Goal: Task Accomplishment & Management: Manage account settings

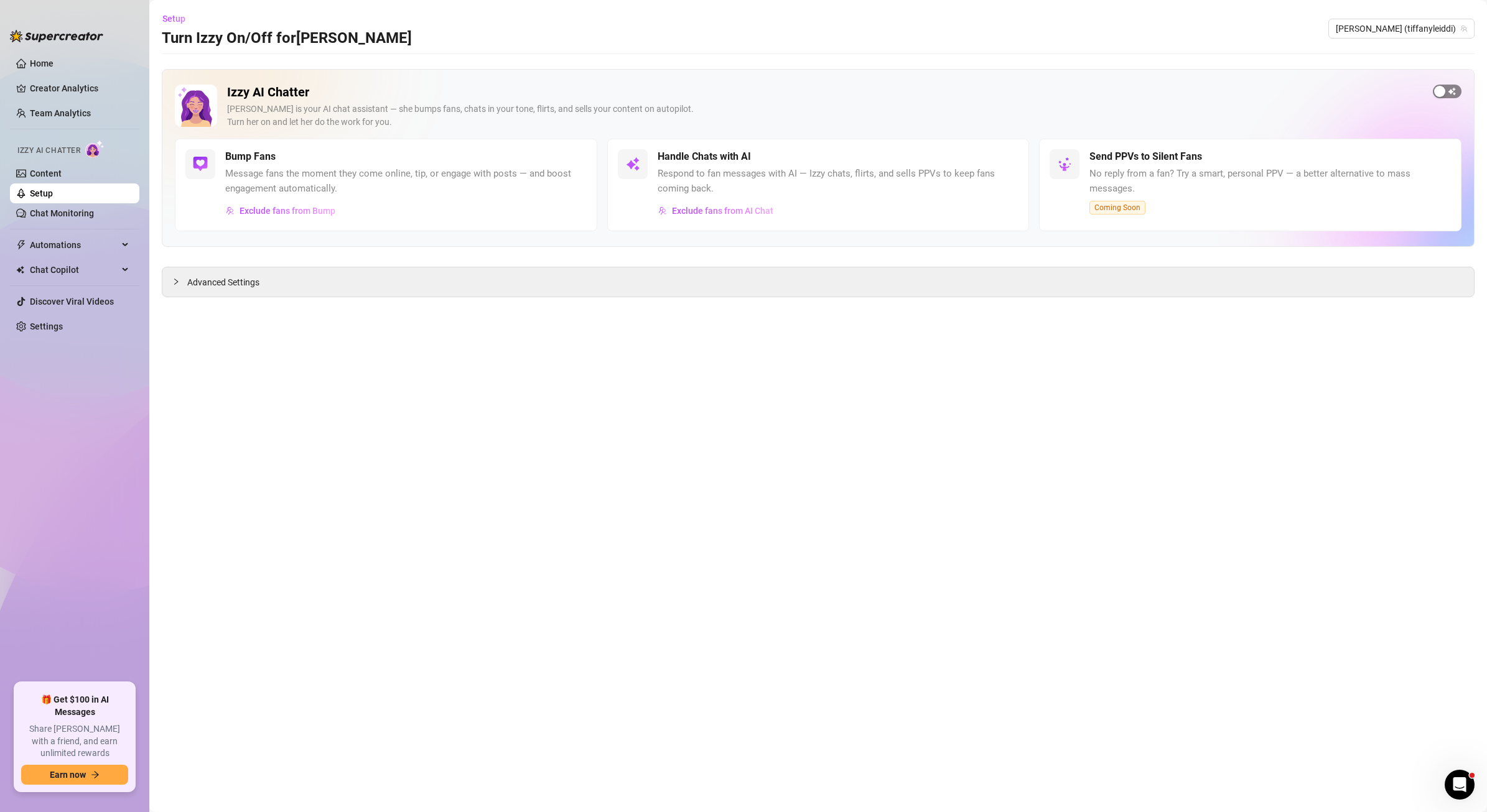
click at [1447, 92] on span "button" at bounding box center [1447, 91] width 28 height 13
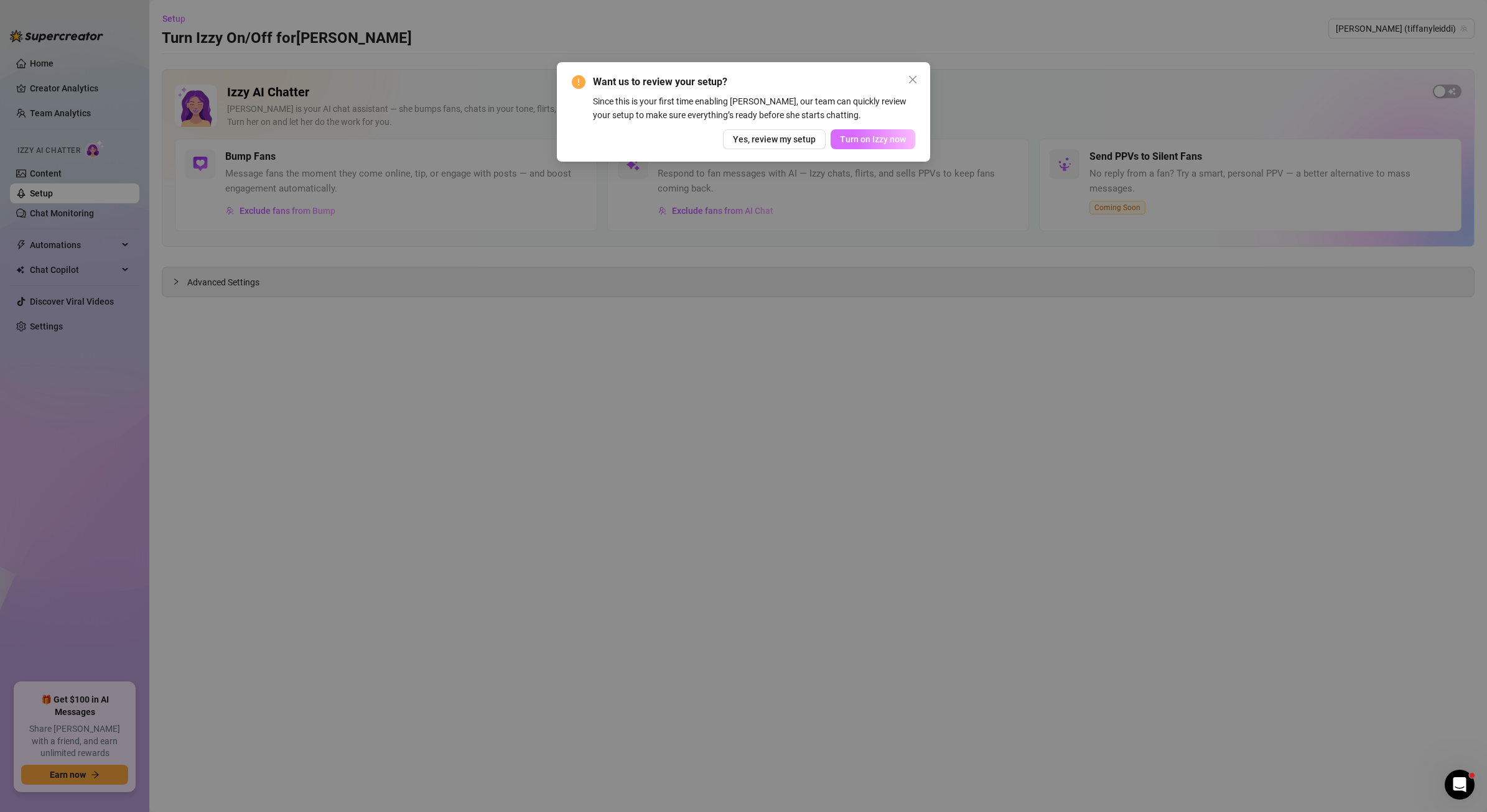
click at [868, 142] on span "Turn on Izzy now" at bounding box center [873, 139] width 66 height 10
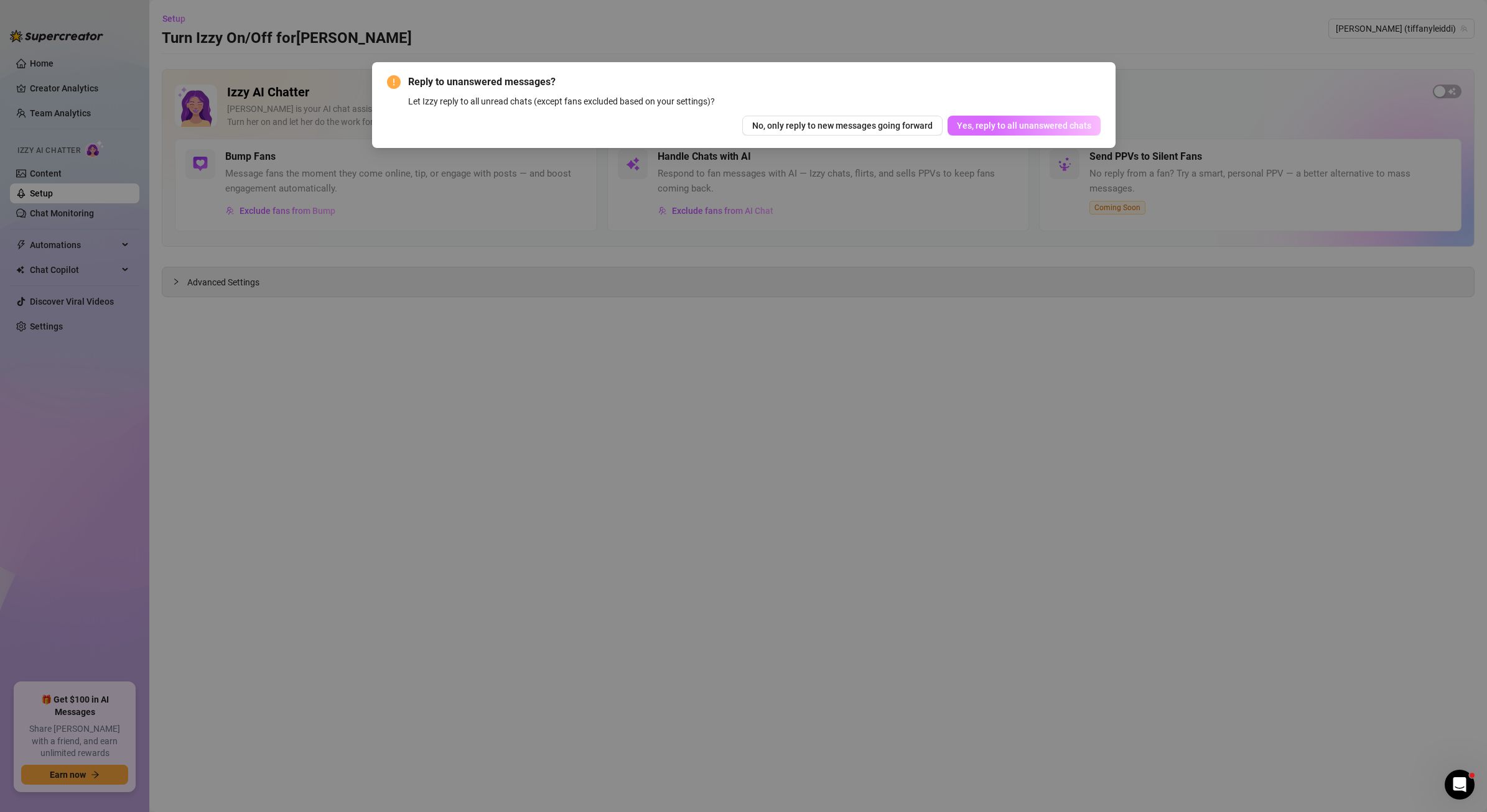
click at [998, 125] on span "Yes, reply to all unanswered chats" at bounding box center [1023, 125] width 134 height 10
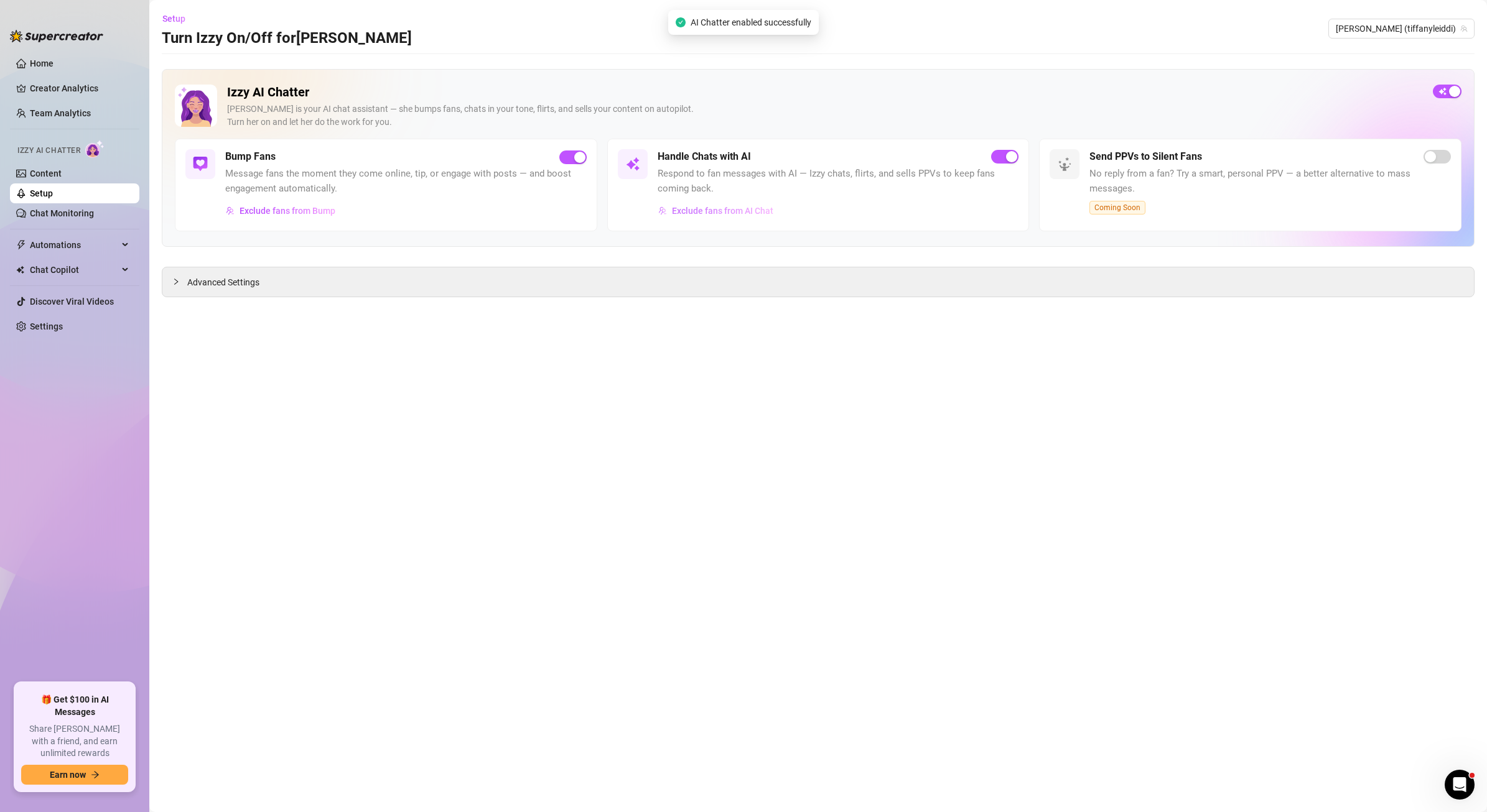
click at [723, 212] on span "Exclude fans from AI Chat" at bounding box center [723, 210] width 101 height 10
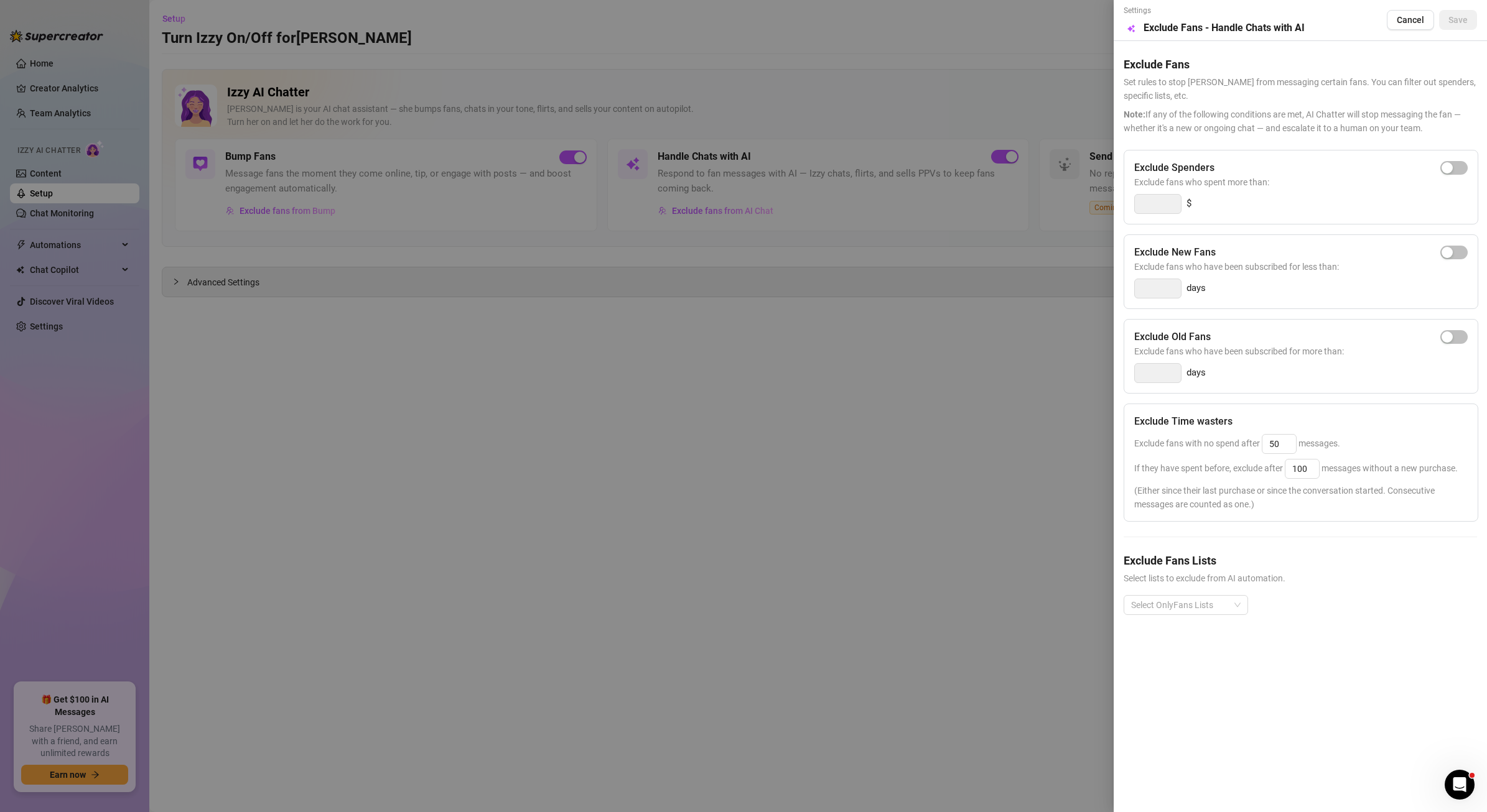
drag, startPoint x: 1455, startPoint y: 251, endPoint x: 1436, endPoint y: 166, distance: 87.1
click at [1436, 166] on div "Exclude Spenders Exclude fans who spent more than: $ Exclude New Fans Exclude f…" at bounding box center [1300, 392] width 353 height 485
drag, startPoint x: 1452, startPoint y: 176, endPoint x: 1445, endPoint y: 162, distance: 15.7
click at [1452, 175] on span "Exclude fans who spent more than:" at bounding box center [1301, 181] width 334 height 13
click at [1445, 161] on span "button" at bounding box center [1454, 167] width 28 height 13
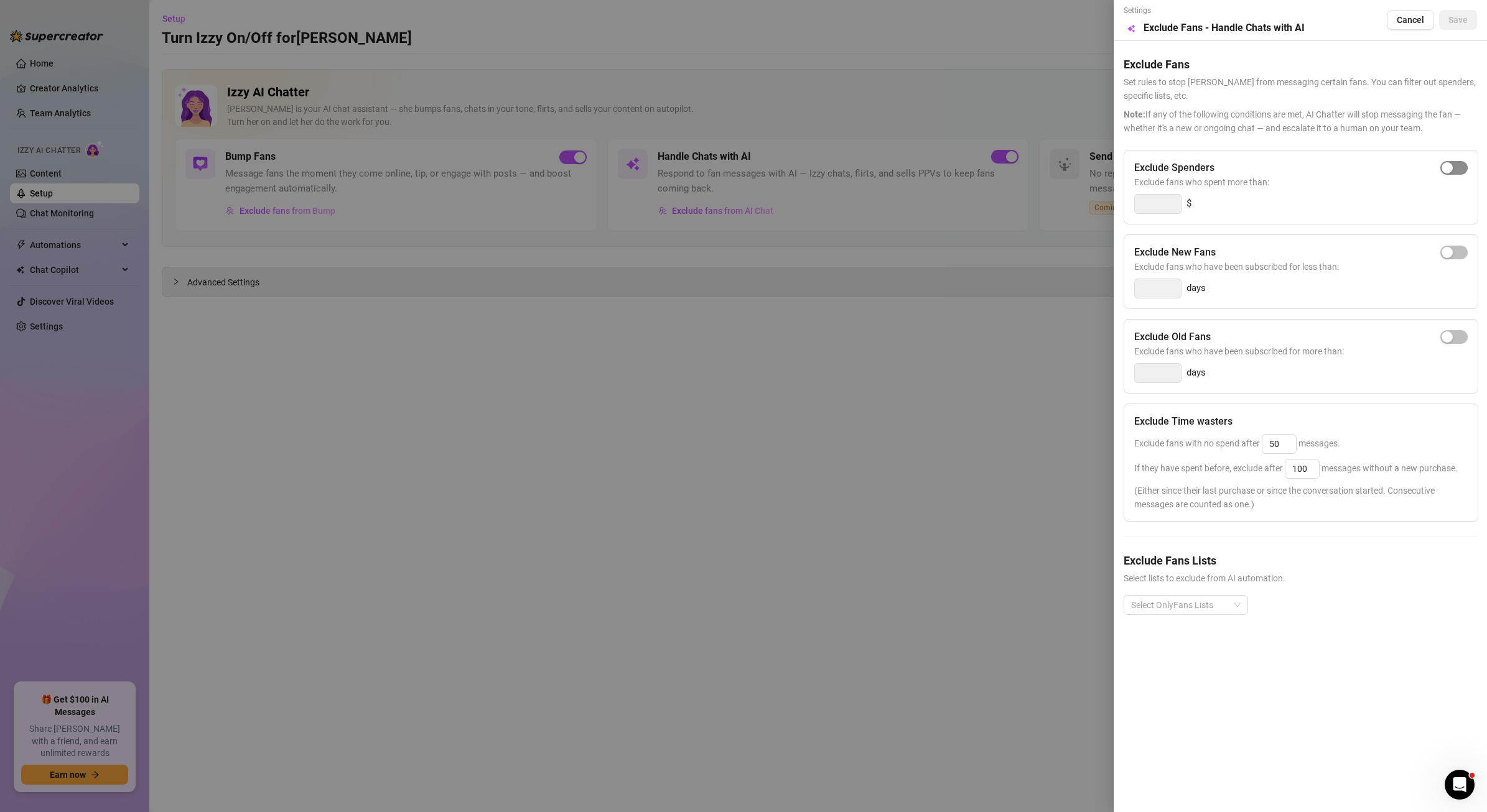
type input "300"
click at [1465, 15] on span "Save" at bounding box center [1459, 20] width 20 height 10
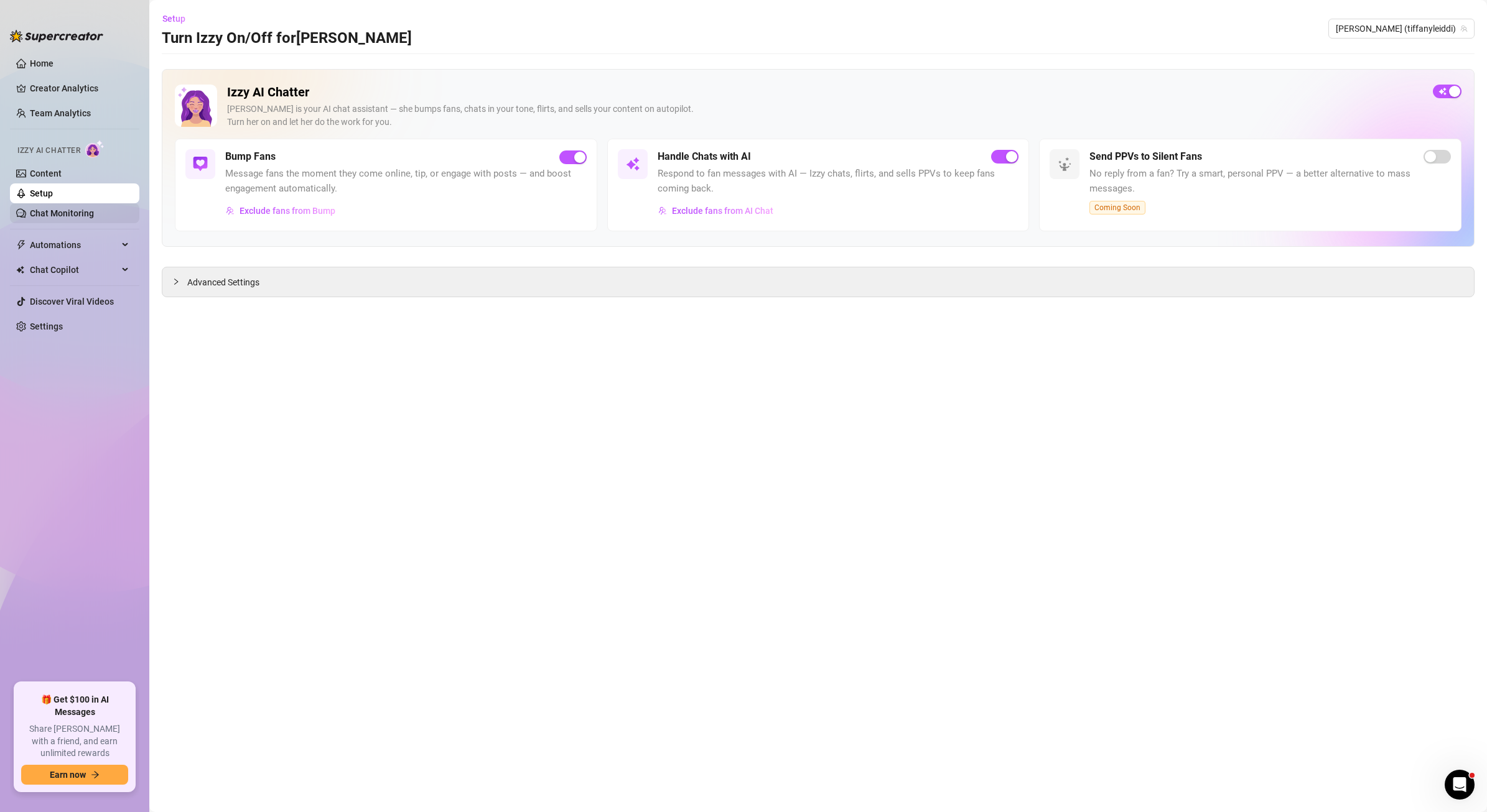
click at [54, 218] on link "Chat Monitoring" at bounding box center [62, 213] width 64 height 10
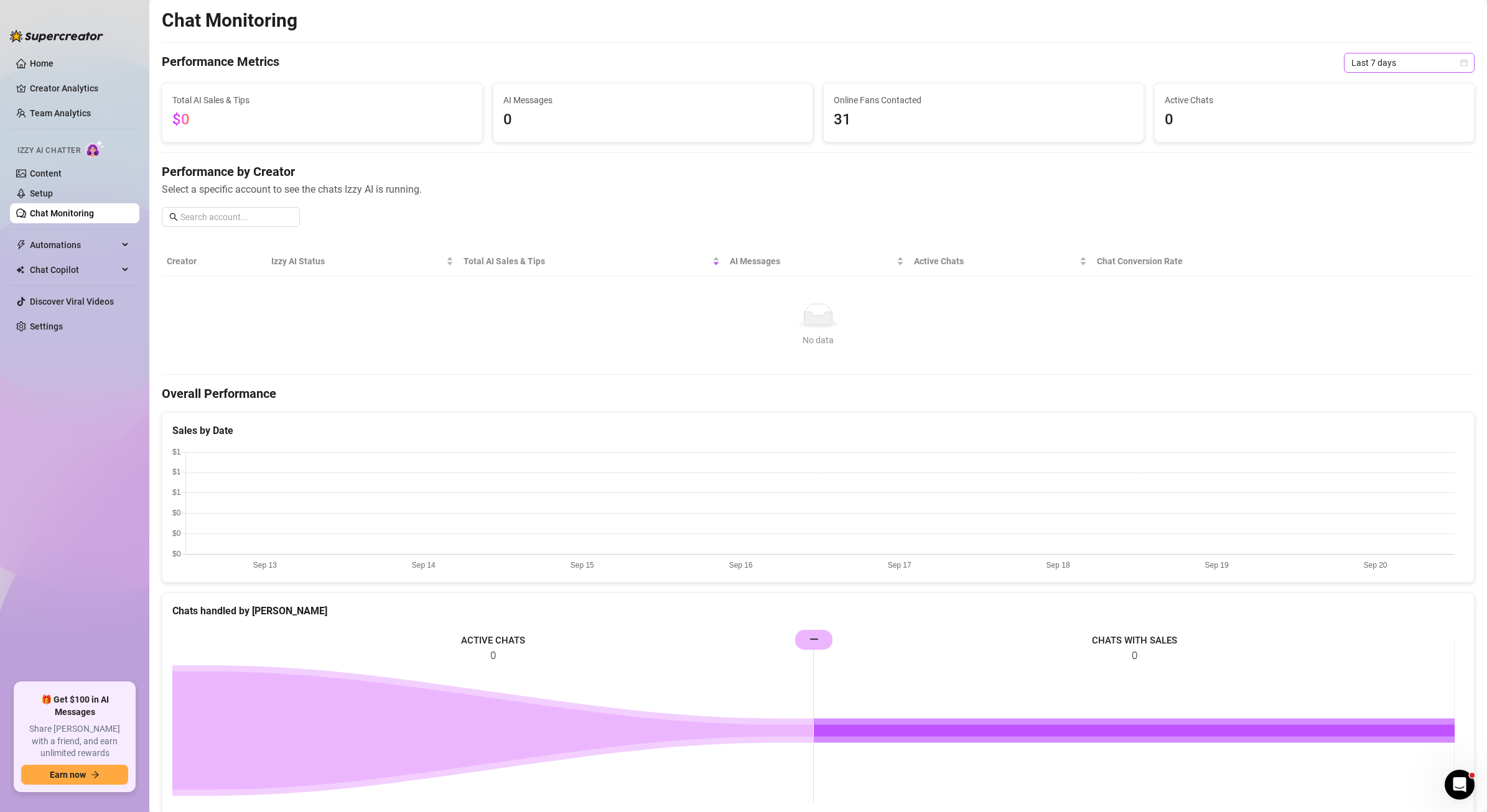
drag, startPoint x: 1389, startPoint y: 47, endPoint x: 1388, endPoint y: 59, distance: 12.0
click at [1389, 49] on div "Chat Monitoring Performance Metrics Last 7 days Total AI Sales & Tips $0 AI Mes…" at bounding box center [818, 545] width 1313 height 1073
click at [1388, 59] on span "Last 7 days" at bounding box center [1410, 62] width 116 height 19
click at [1378, 89] on div "Last 24 hours" at bounding box center [1400, 87] width 110 height 13
click at [1344, 57] on div "Last 24 hours" at bounding box center [1409, 62] width 131 height 20
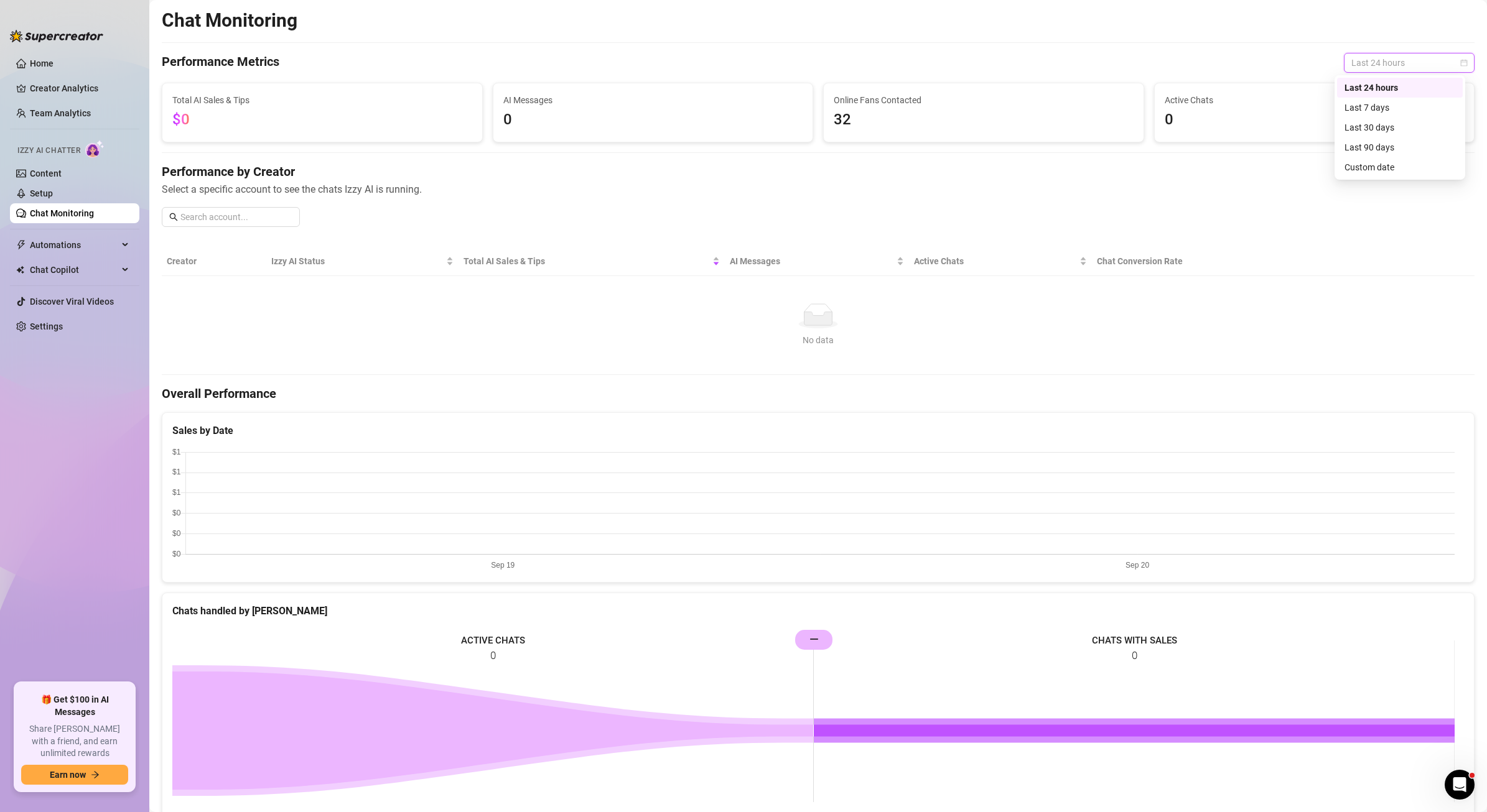
click at [1349, 84] on div "Last 24 hours" at bounding box center [1400, 87] width 110 height 13
click at [1353, 59] on span "Last 24 hours" at bounding box center [1410, 62] width 116 height 19
drag, startPoint x: 1358, startPoint y: 110, endPoint x: 1358, endPoint y: 92, distance: 18.0
click at [1358, 110] on div "Last 7 days" at bounding box center [1400, 107] width 110 height 13
click at [1352, 66] on span "Last 7 days" at bounding box center [1410, 62] width 116 height 19
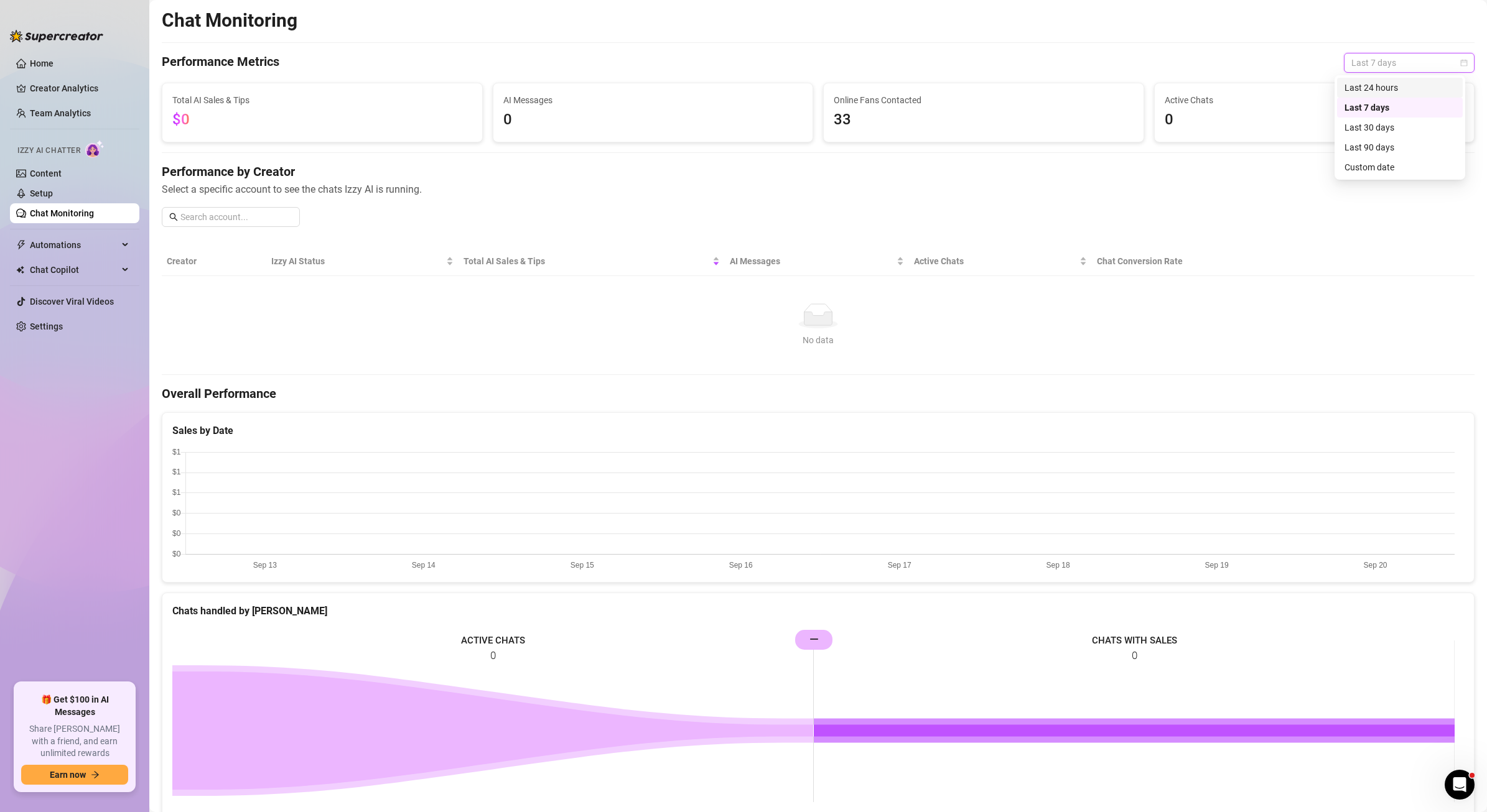
click at [1361, 84] on div "Last 24 hours" at bounding box center [1400, 87] width 110 height 13
click at [48, 174] on link "Content" at bounding box center [46, 173] width 32 height 10
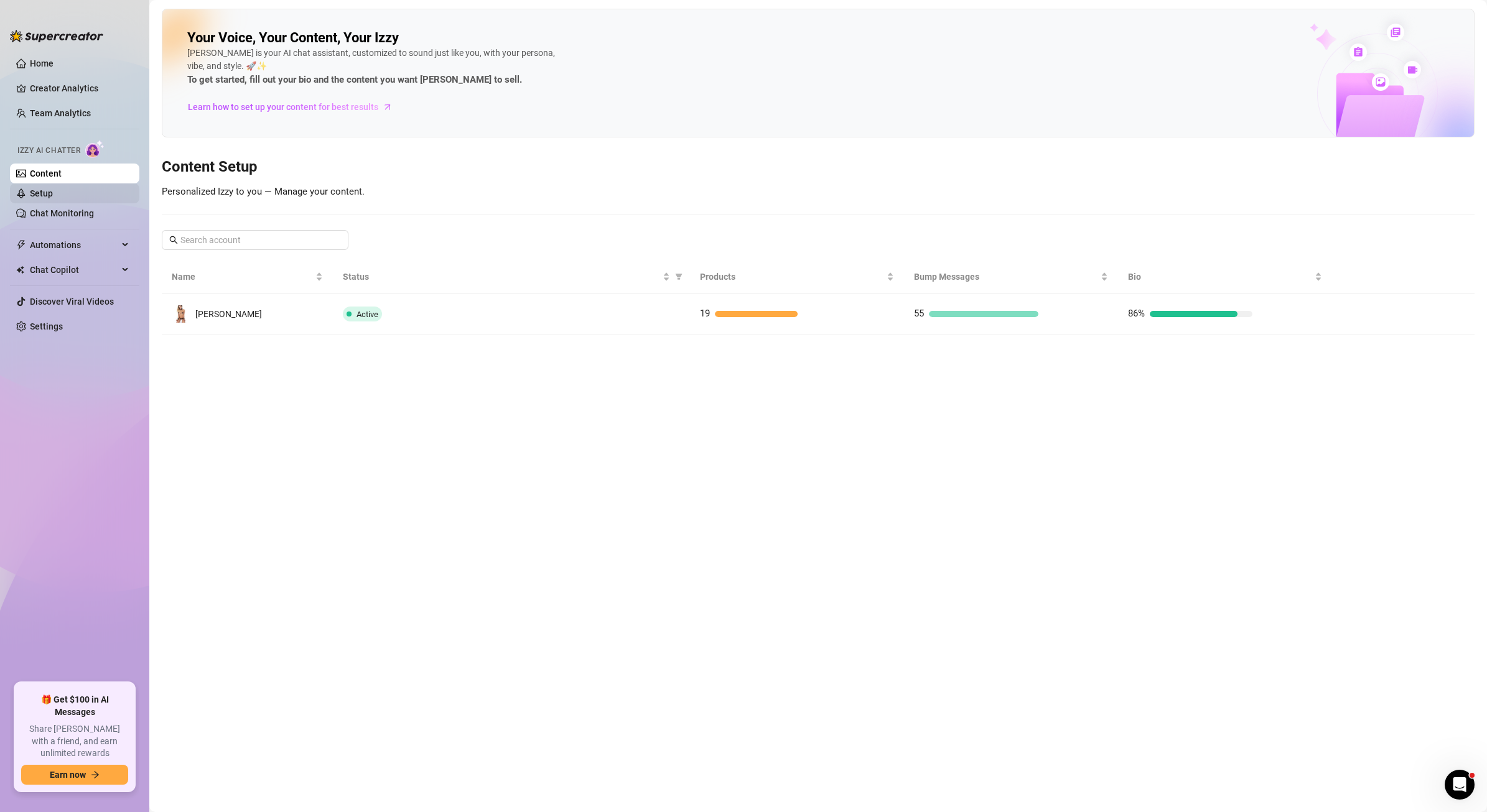
click at [53, 193] on link "Setup" at bounding box center [42, 193] width 23 height 10
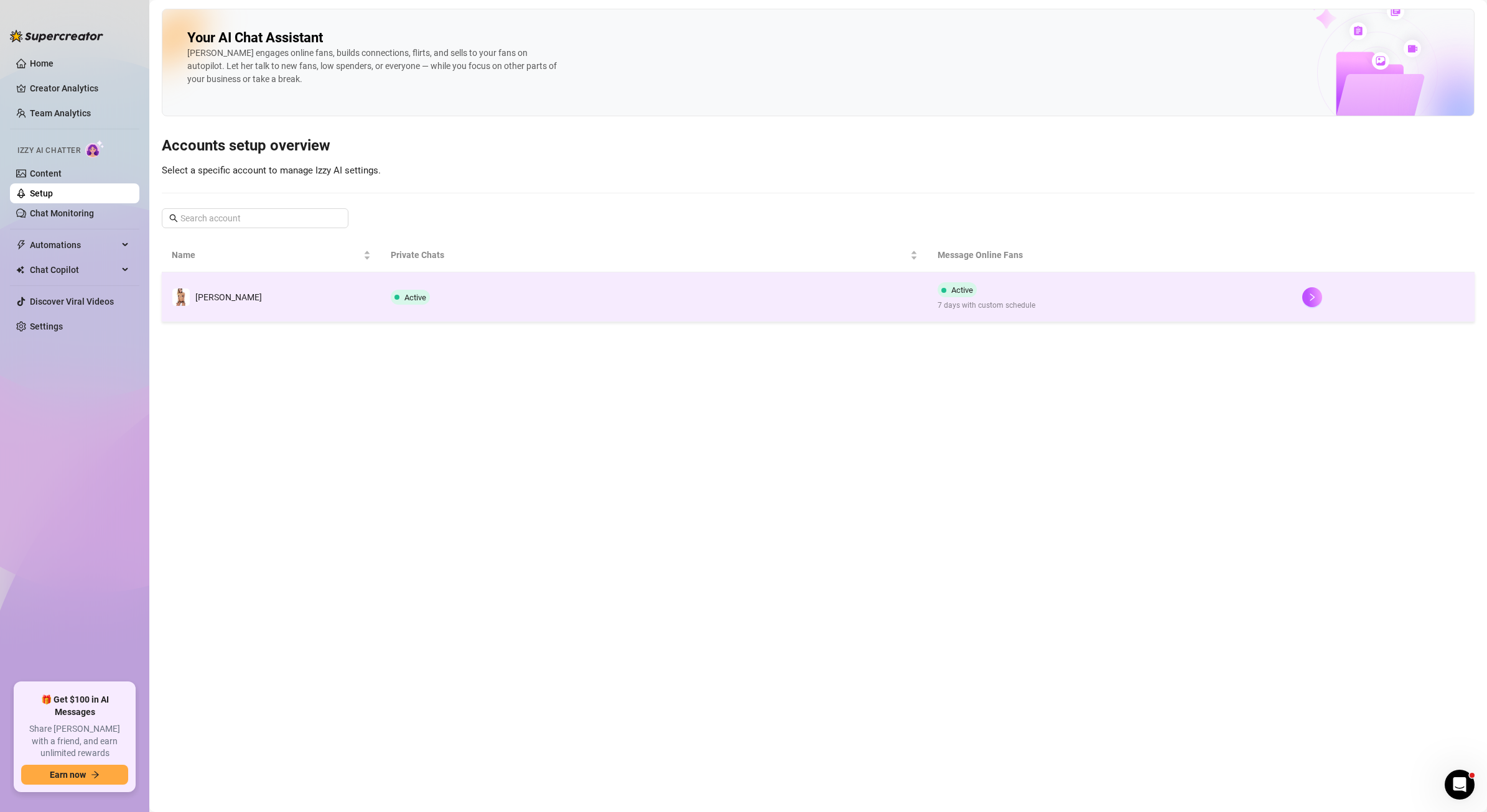
click at [1292, 294] on td at bounding box center [1383, 297] width 182 height 50
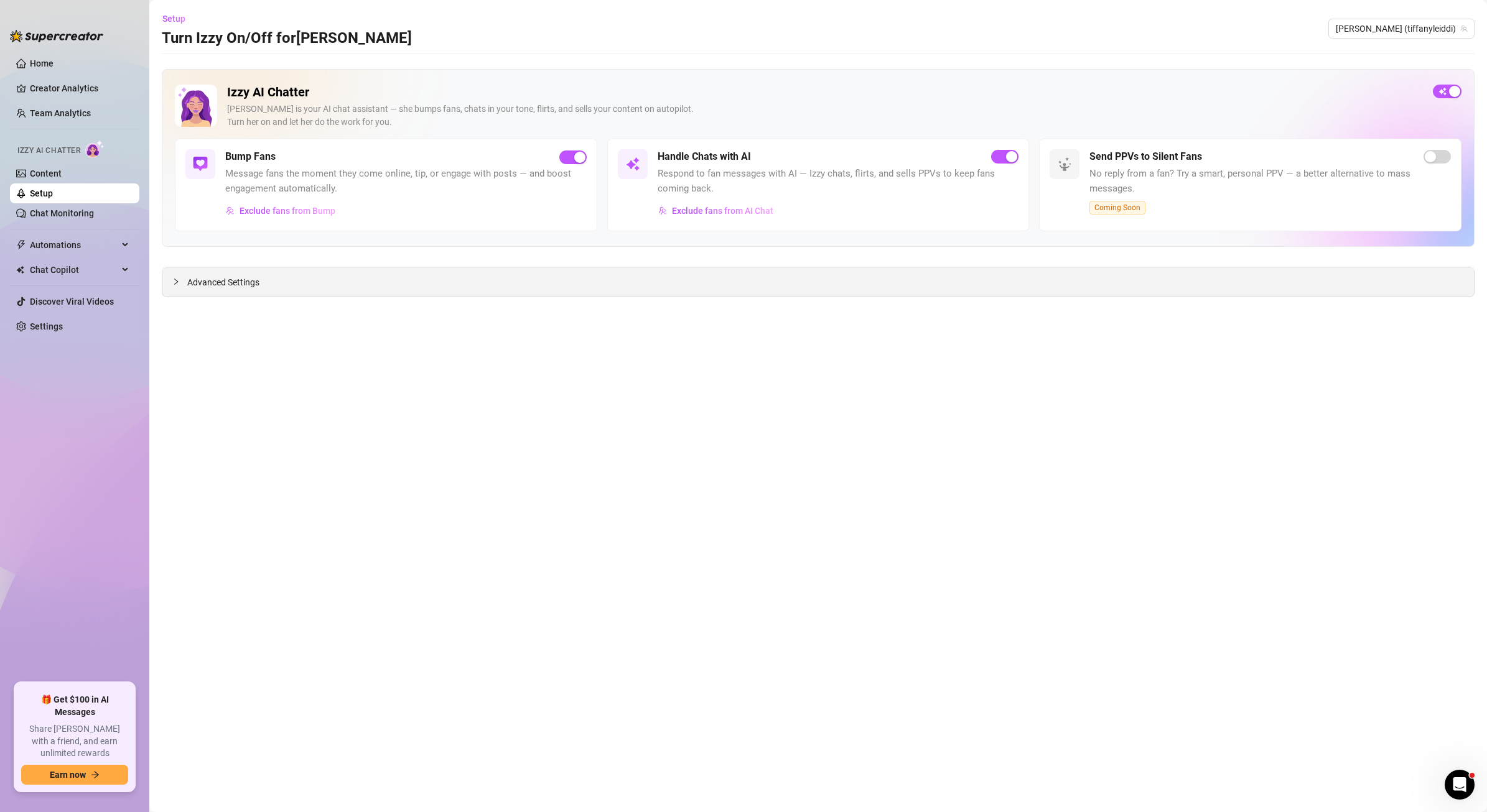
click at [262, 289] on div "Advanced Settings" at bounding box center [818, 282] width 1312 height 29
click at [173, 277] on div at bounding box center [180, 281] width 15 height 13
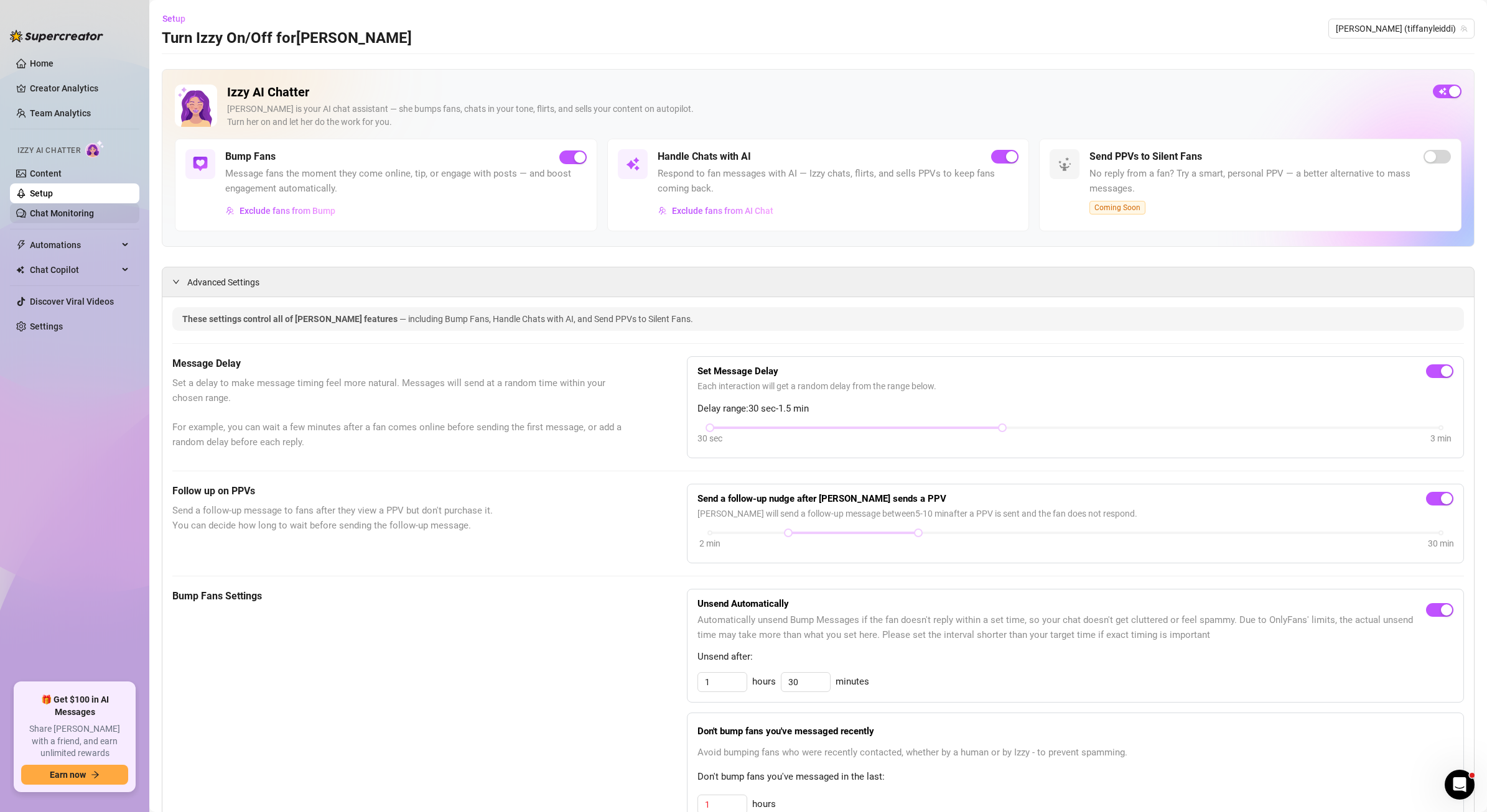
click at [56, 218] on link "Chat Monitoring" at bounding box center [62, 213] width 64 height 10
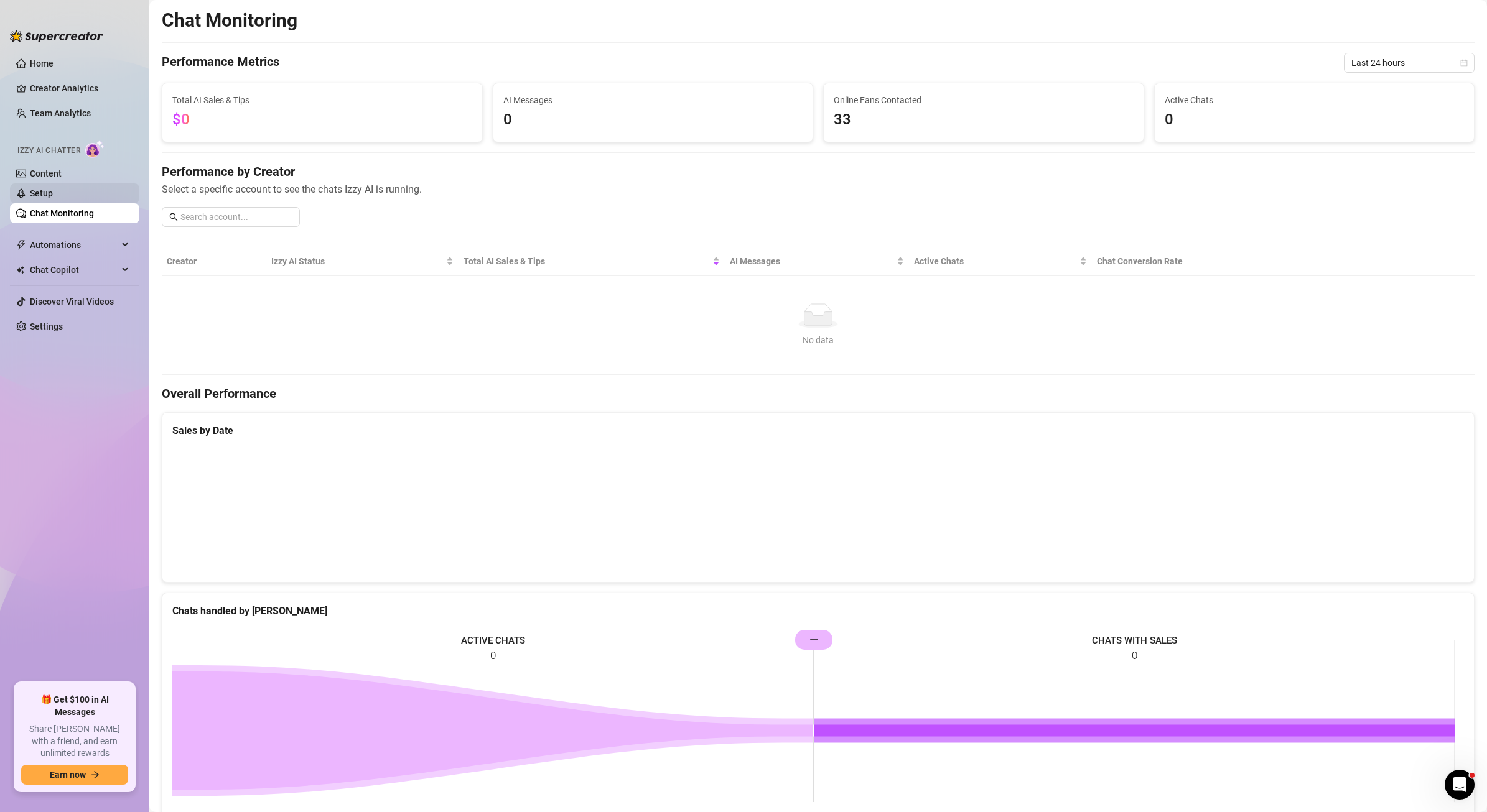
click at [53, 198] on link "Setup" at bounding box center [42, 193] width 23 height 10
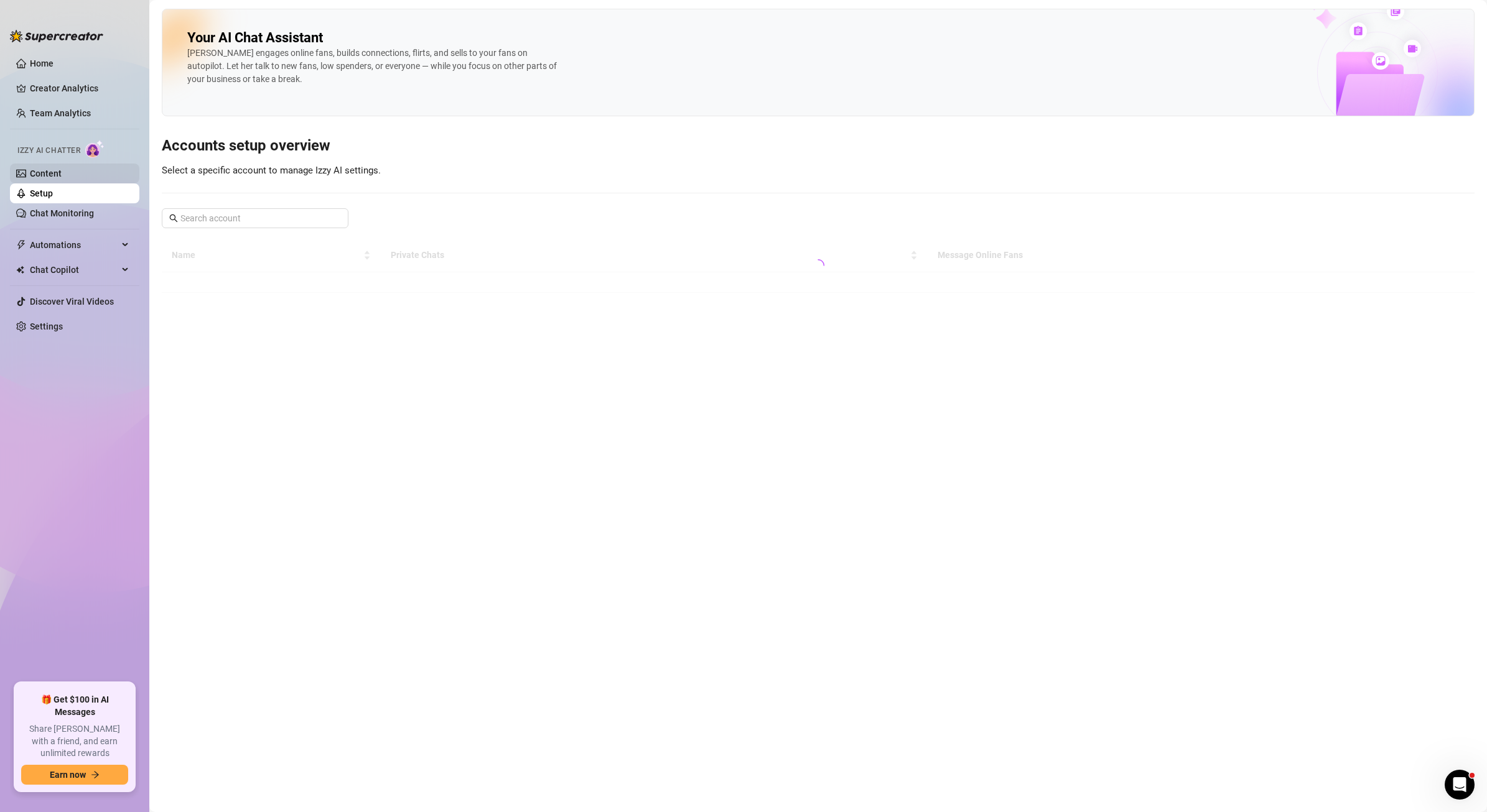
click at [61, 168] on link "Content" at bounding box center [46, 173] width 32 height 10
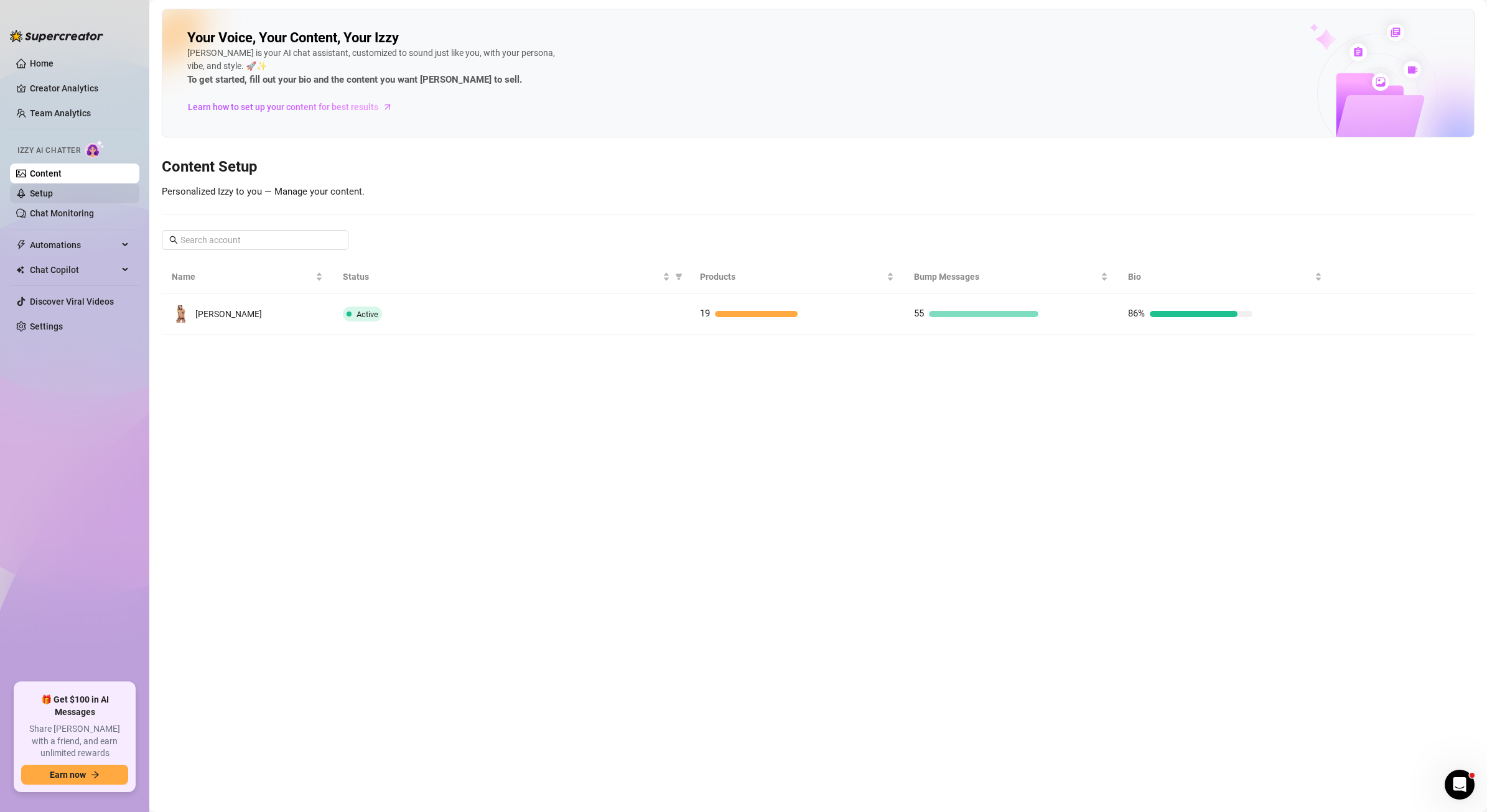
click at [53, 196] on link "Setup" at bounding box center [42, 193] width 23 height 10
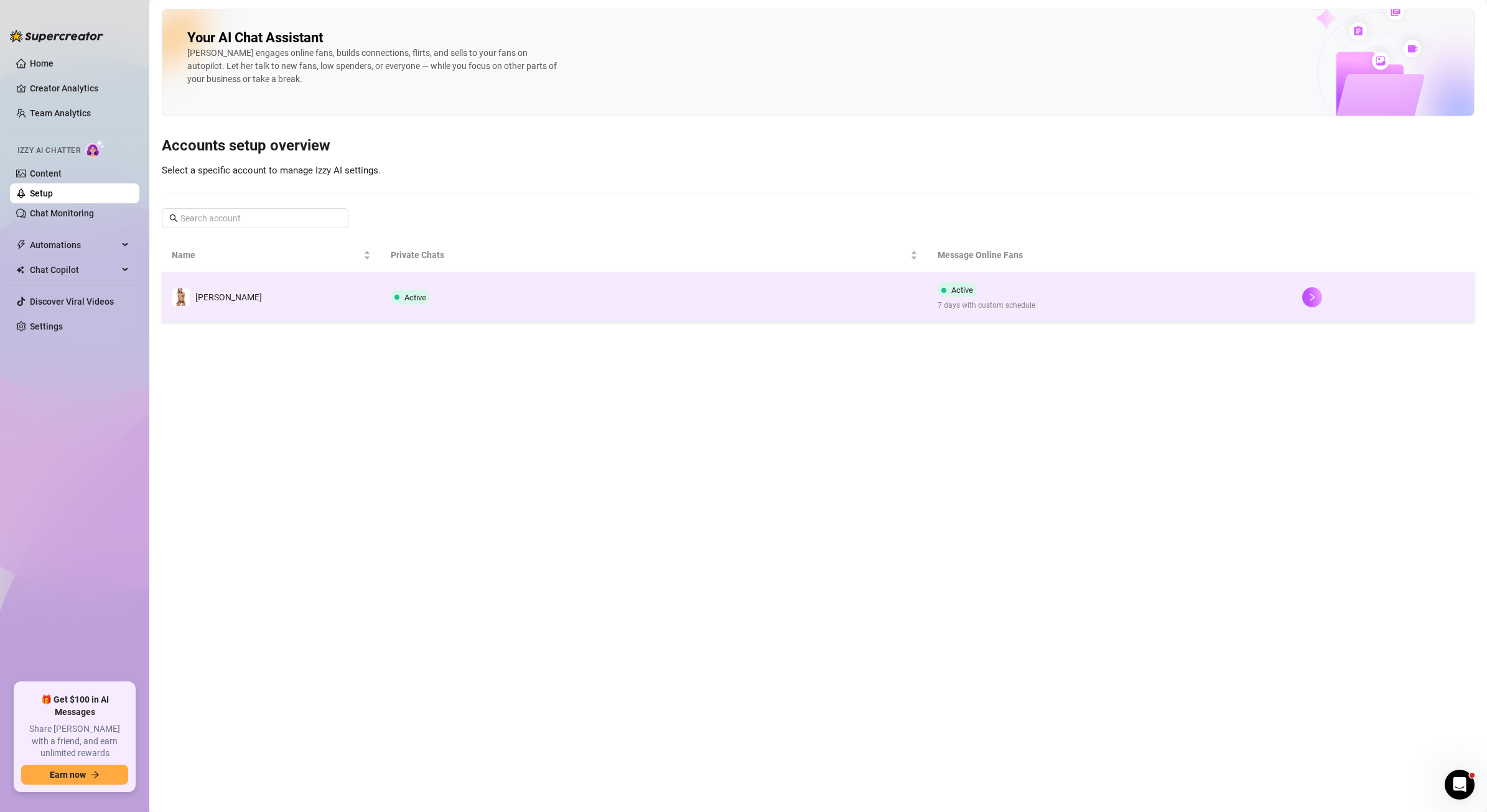
click at [601, 311] on td "Active" at bounding box center [654, 297] width 547 height 50
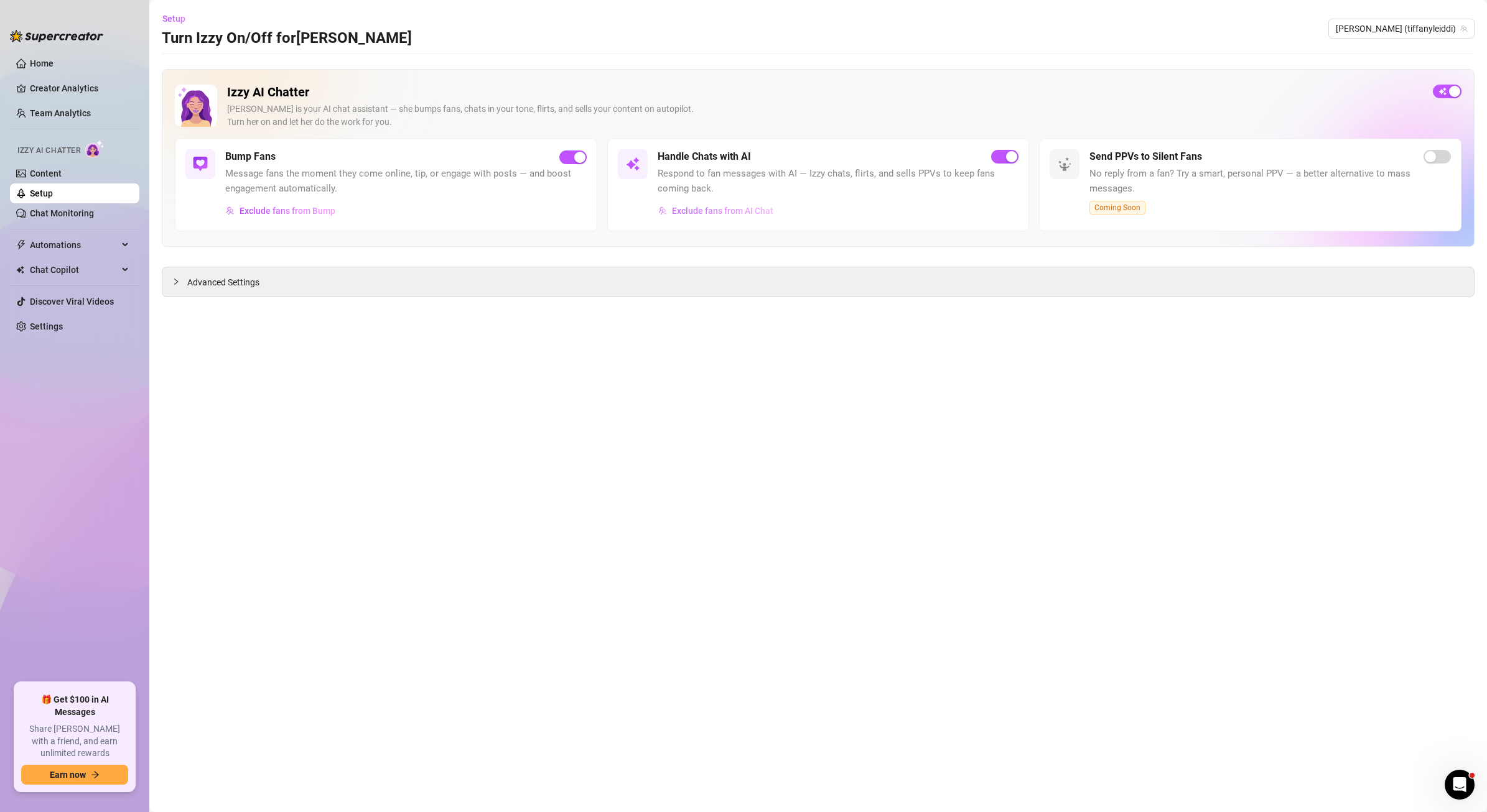
click at [694, 202] on button "Exclude fans from AI Chat" at bounding box center [715, 211] width 117 height 20
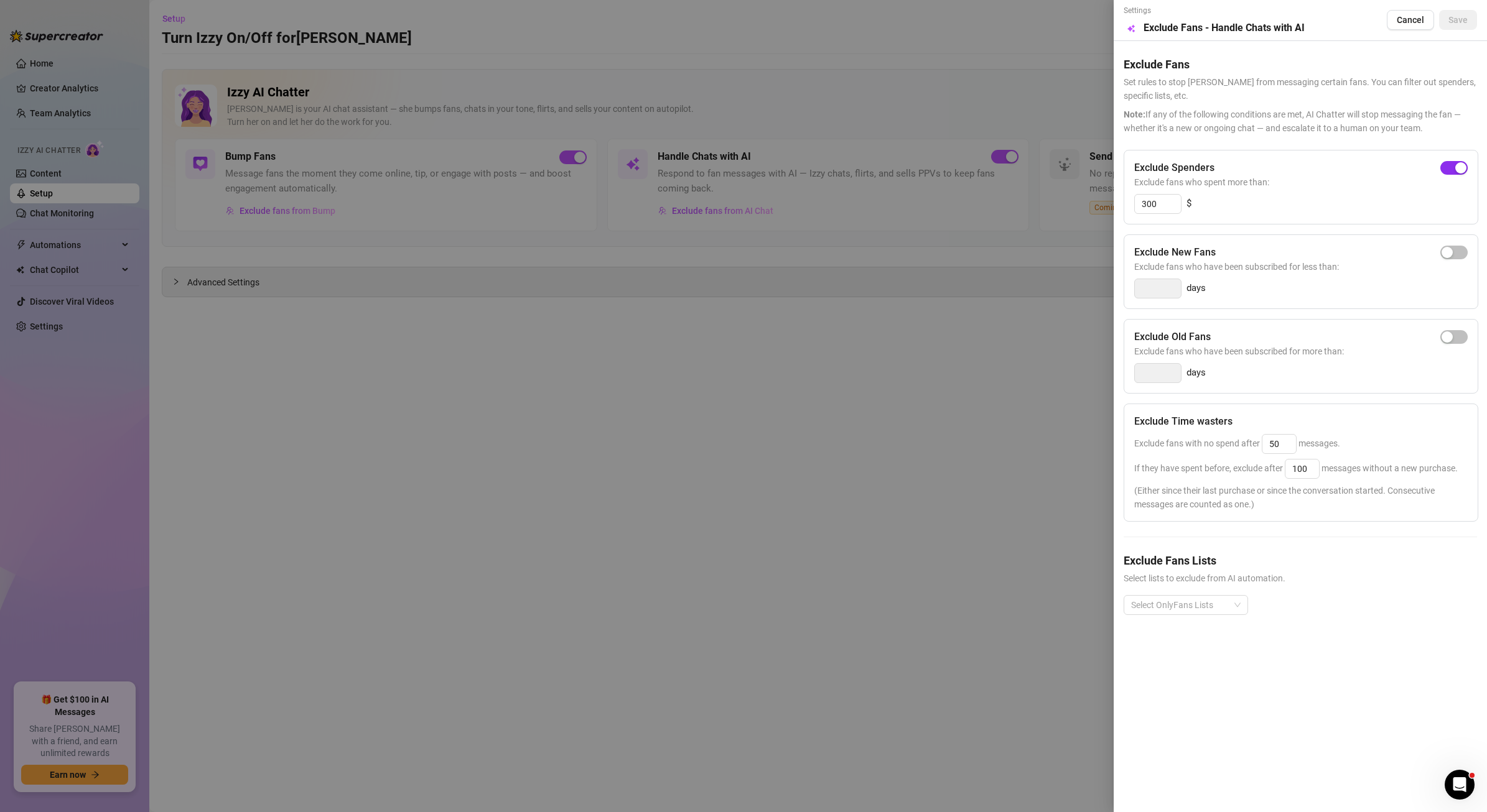
click at [1449, 169] on span "button" at bounding box center [1454, 167] width 28 height 13
click at [1461, 15] on span "Save" at bounding box center [1459, 20] width 20 height 10
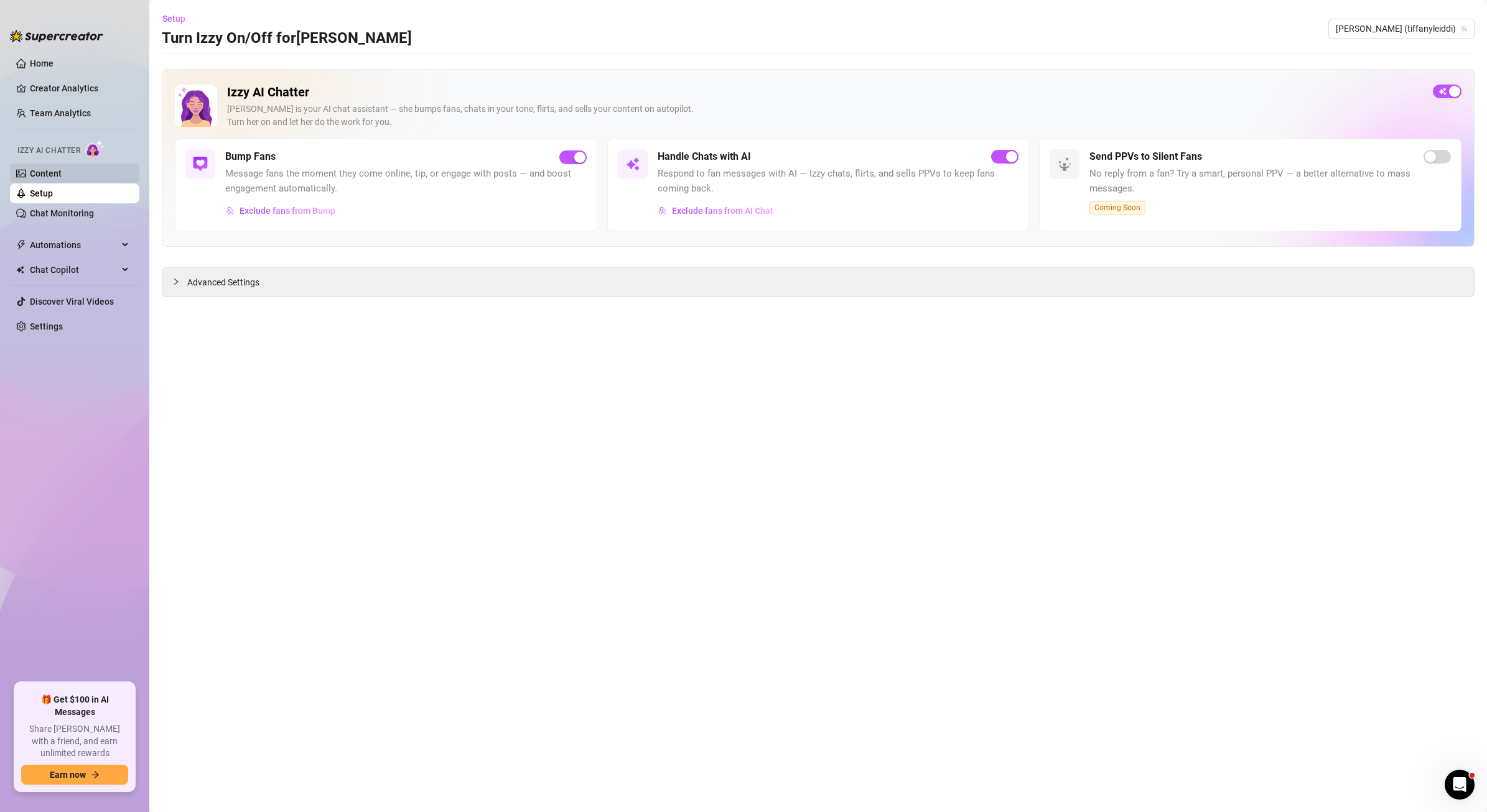
click at [61, 179] on link "Content" at bounding box center [46, 173] width 32 height 10
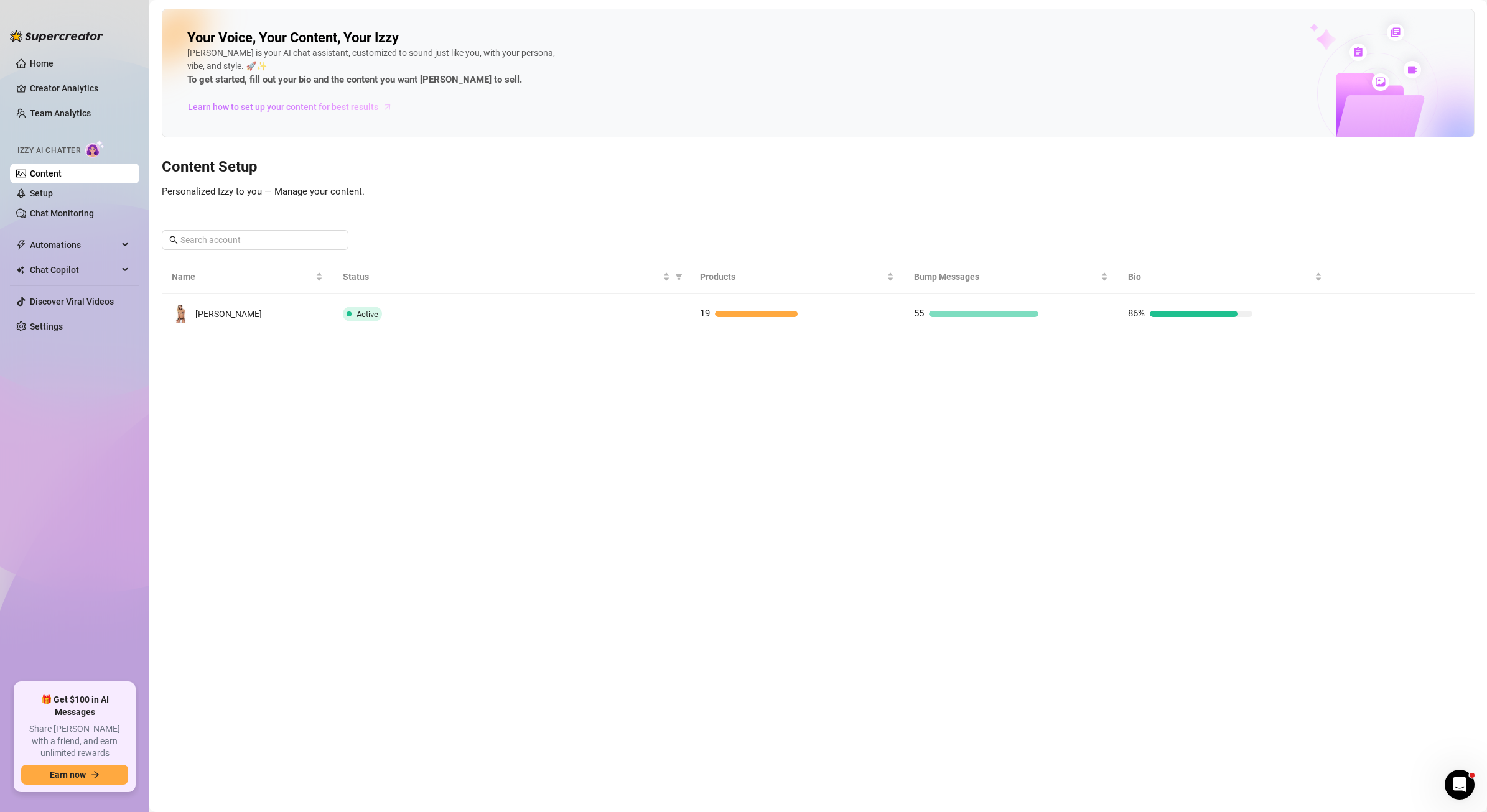
click at [300, 111] on span "Learn how to set up your content for best results" at bounding box center [283, 107] width 190 height 13
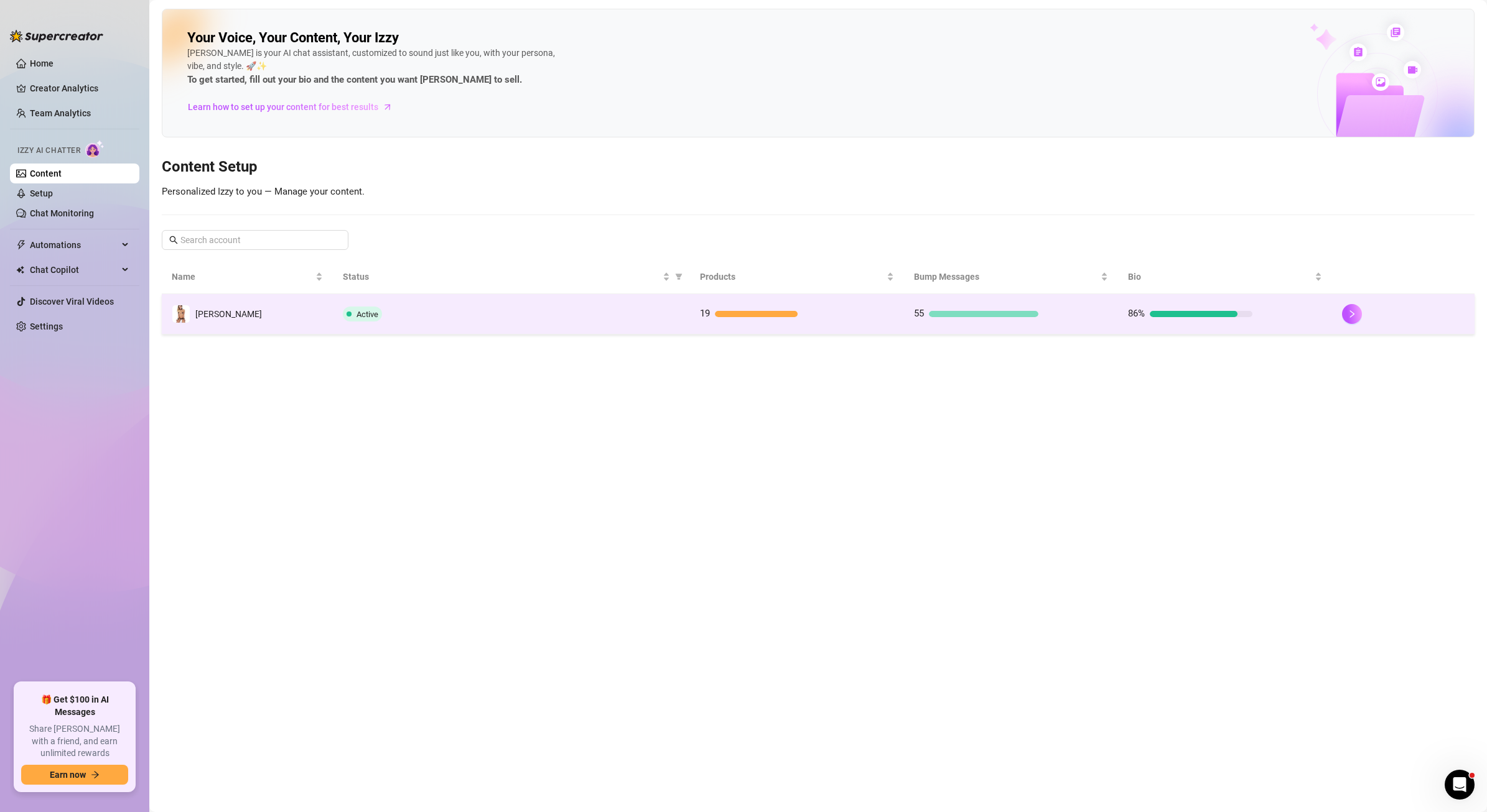
click at [254, 314] on td "[PERSON_NAME]" at bounding box center [247, 314] width 171 height 40
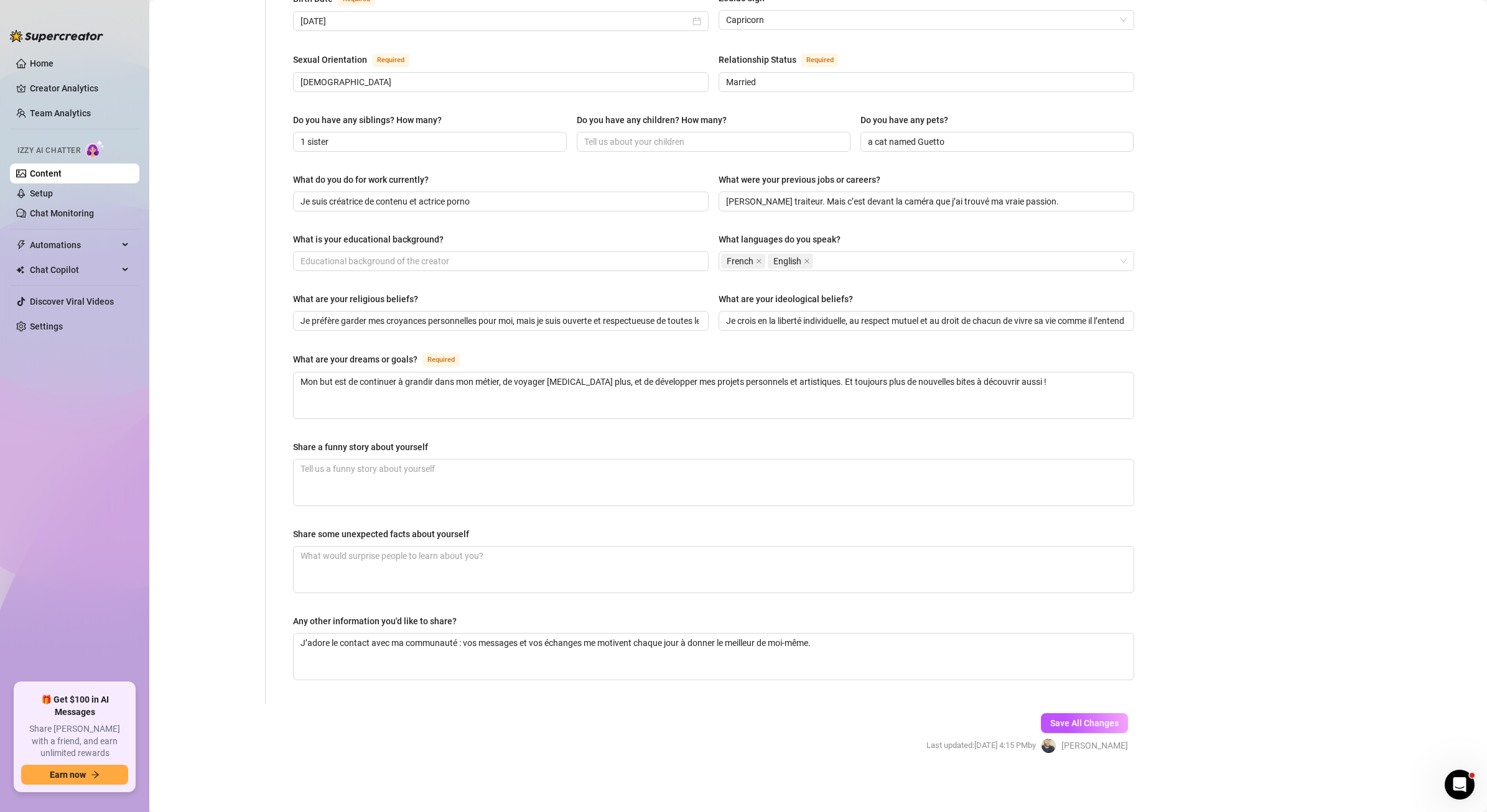
scroll to position [423, 0]
click at [34, 59] on link "Home" at bounding box center [42, 63] width 24 height 10
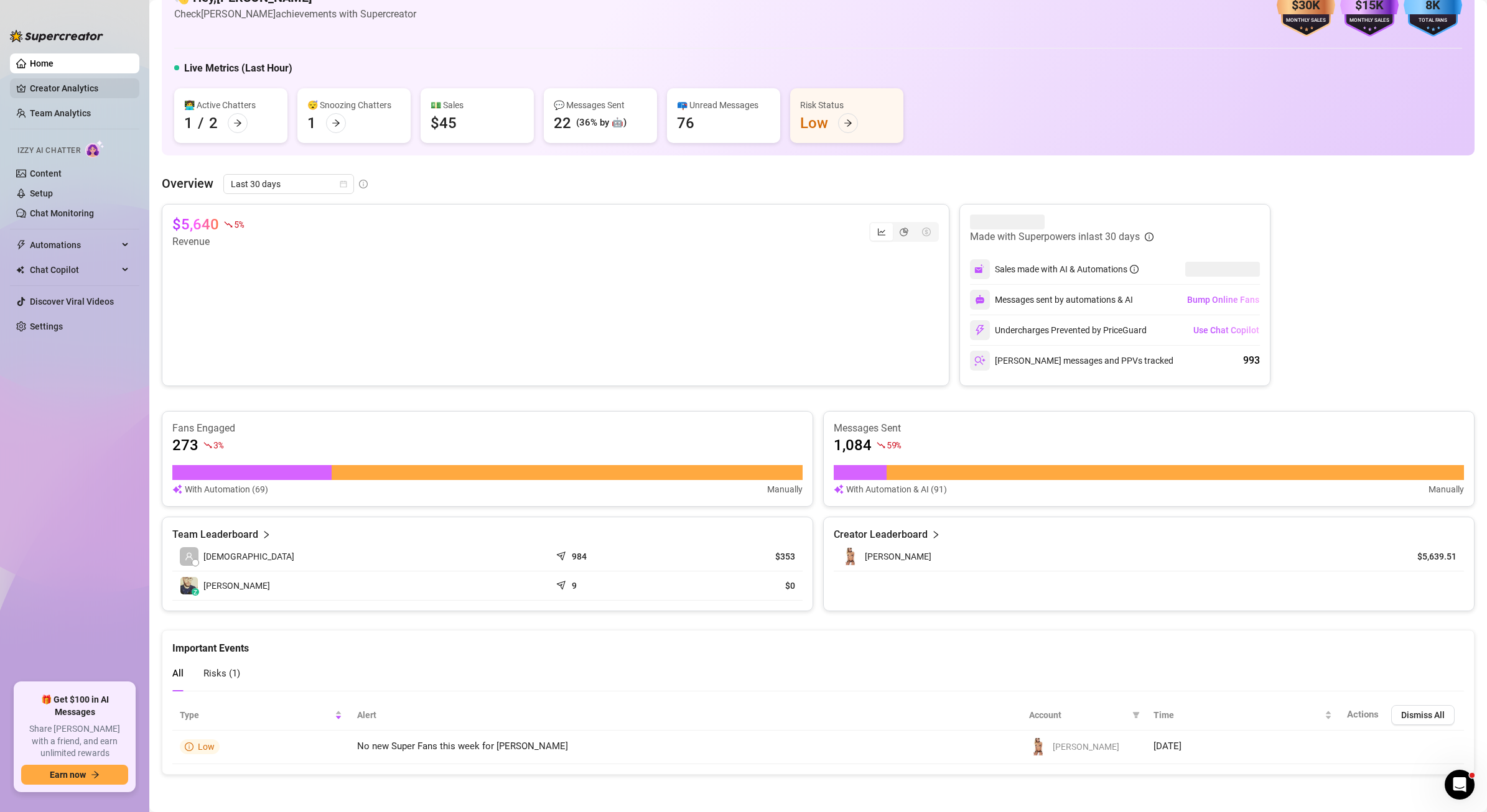
scroll to position [54, 0]
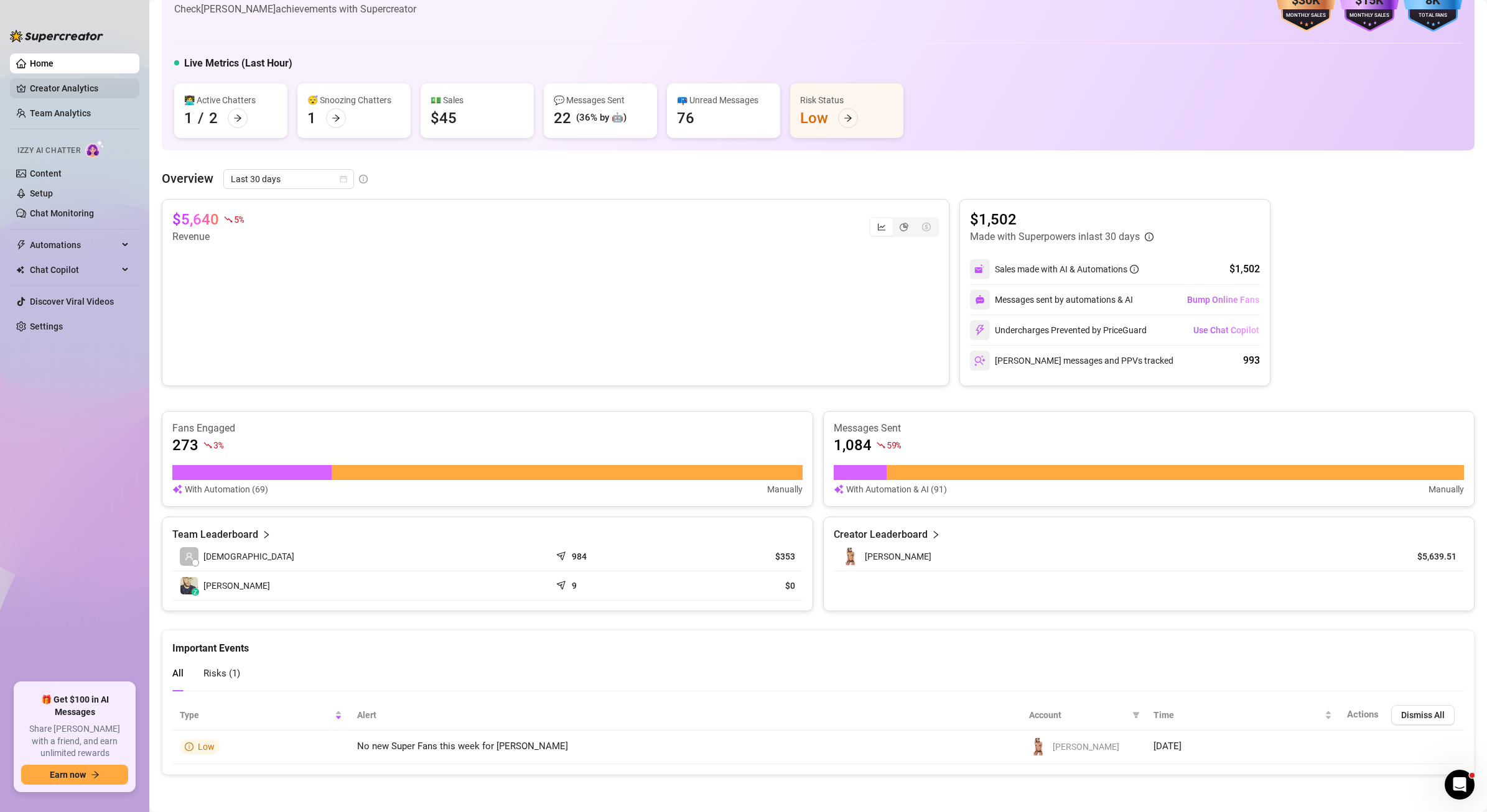
click at [60, 92] on link "Creator Analytics" at bounding box center [80, 88] width 100 height 20
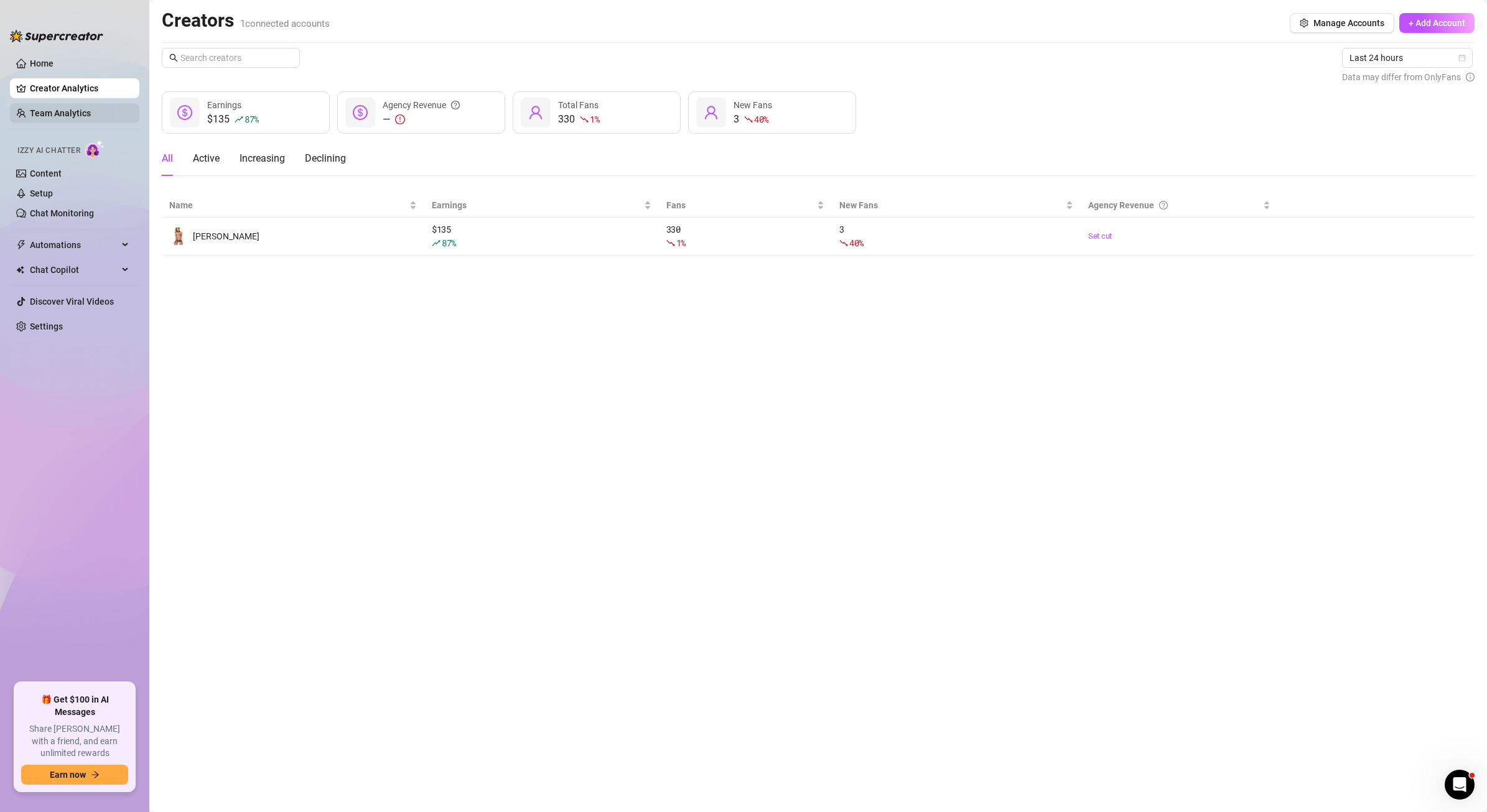
click at [64, 113] on link "Team Analytics" at bounding box center [61, 113] width 61 height 10
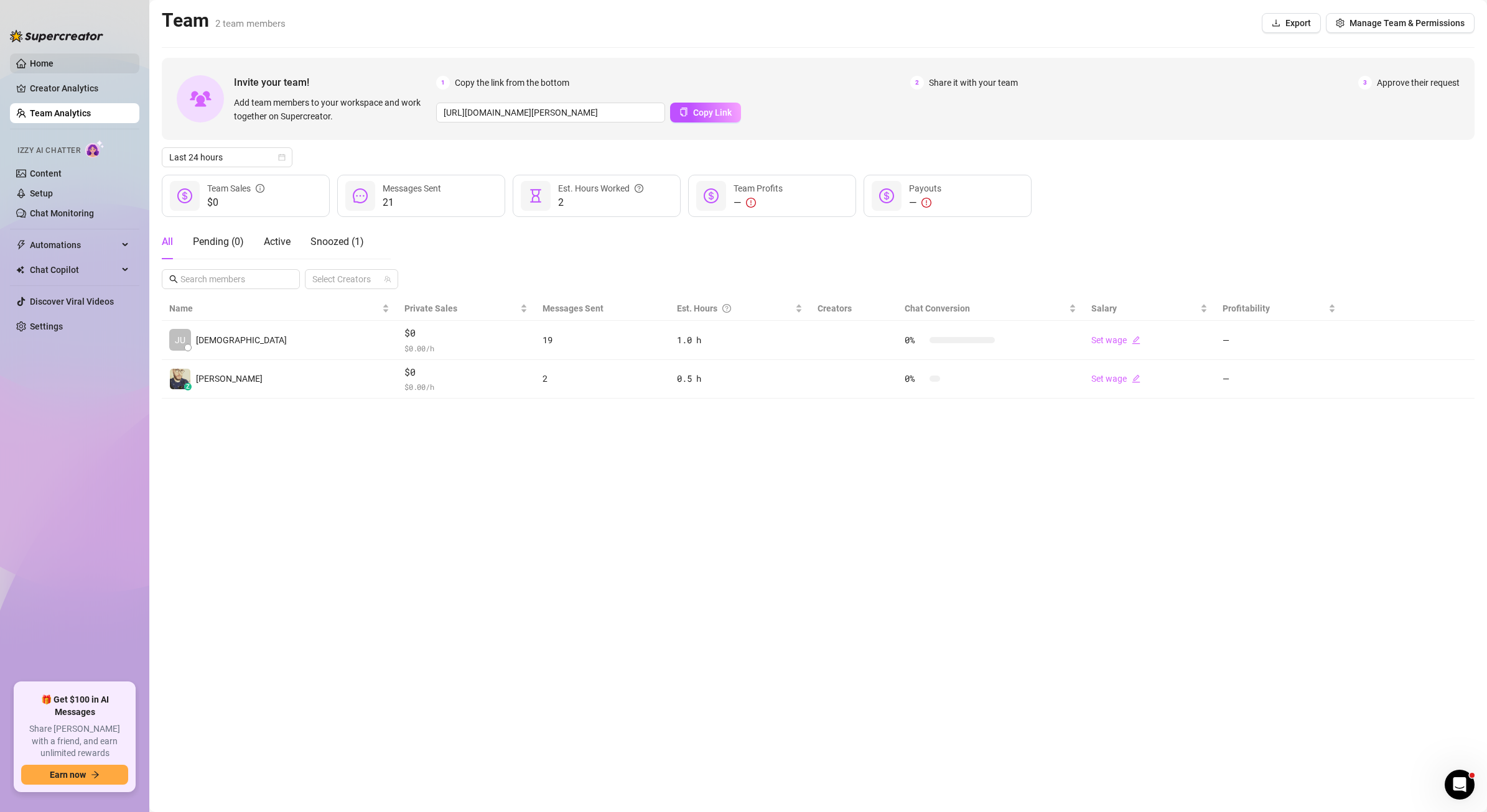
click at [53, 60] on link "Home" at bounding box center [42, 63] width 24 height 10
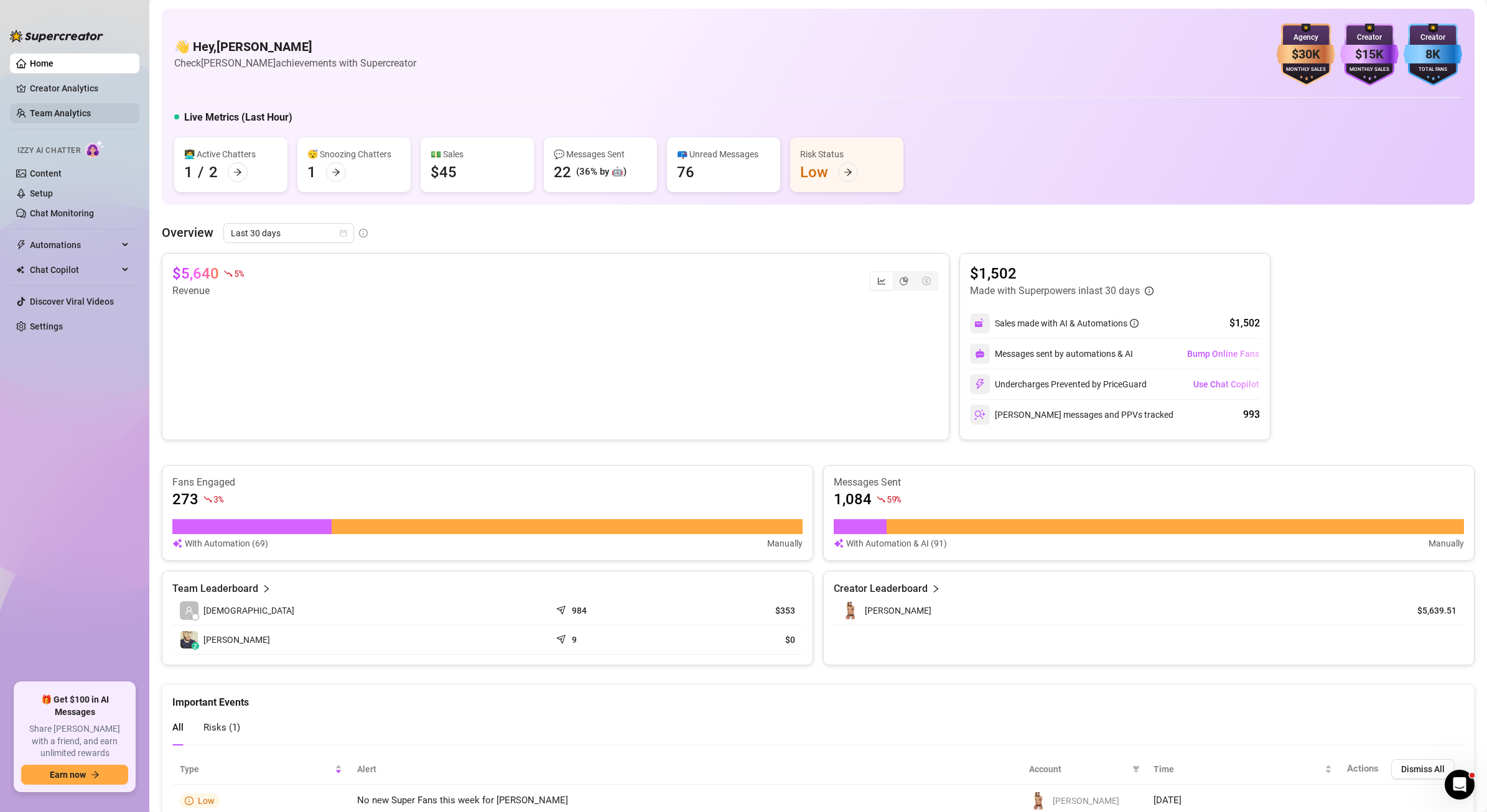
click at [55, 118] on link "Team Analytics" at bounding box center [61, 113] width 61 height 10
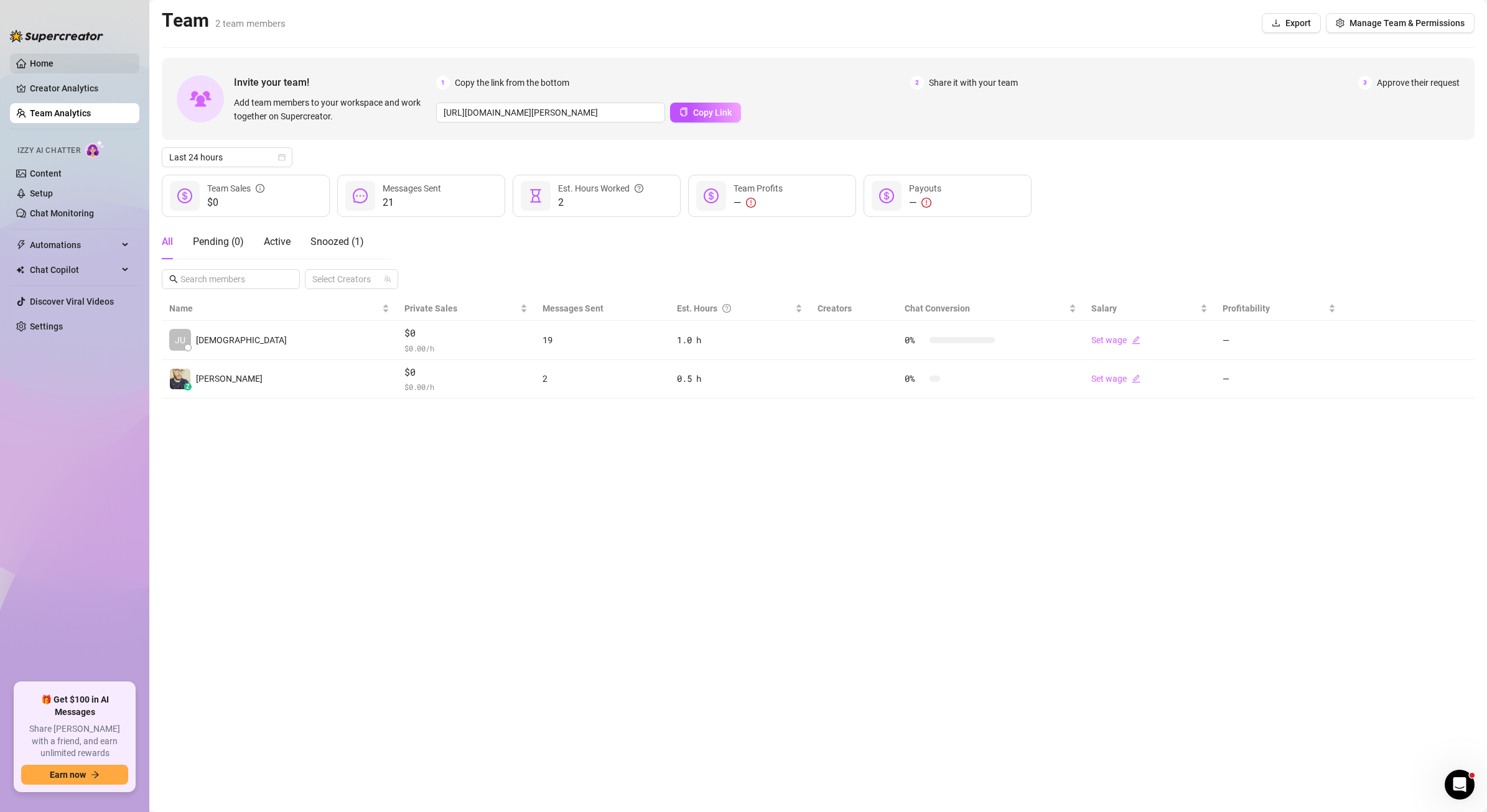
click at [38, 61] on link "Home" at bounding box center [42, 63] width 24 height 10
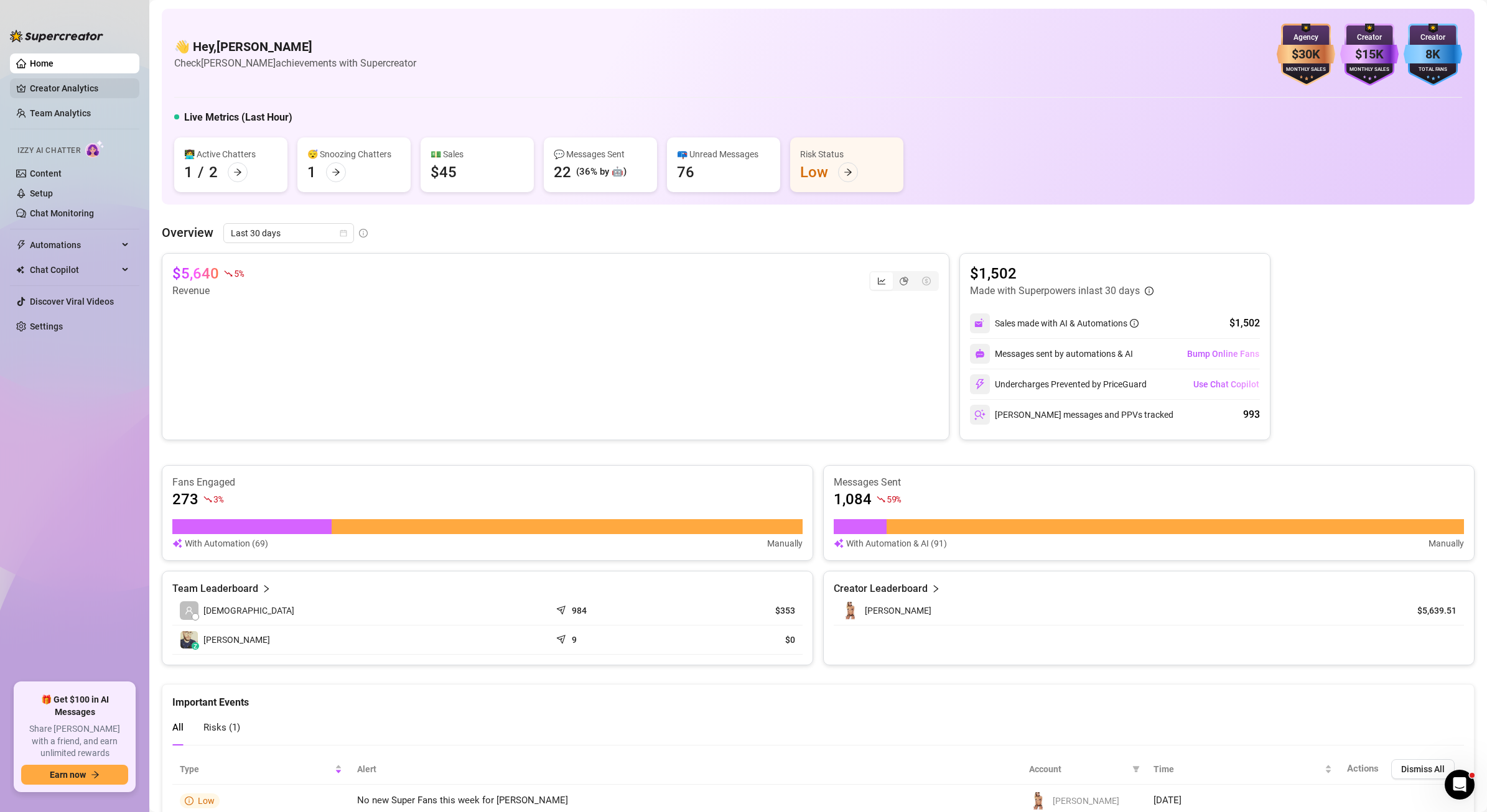
click at [58, 92] on link "Creator Analytics" at bounding box center [80, 88] width 100 height 20
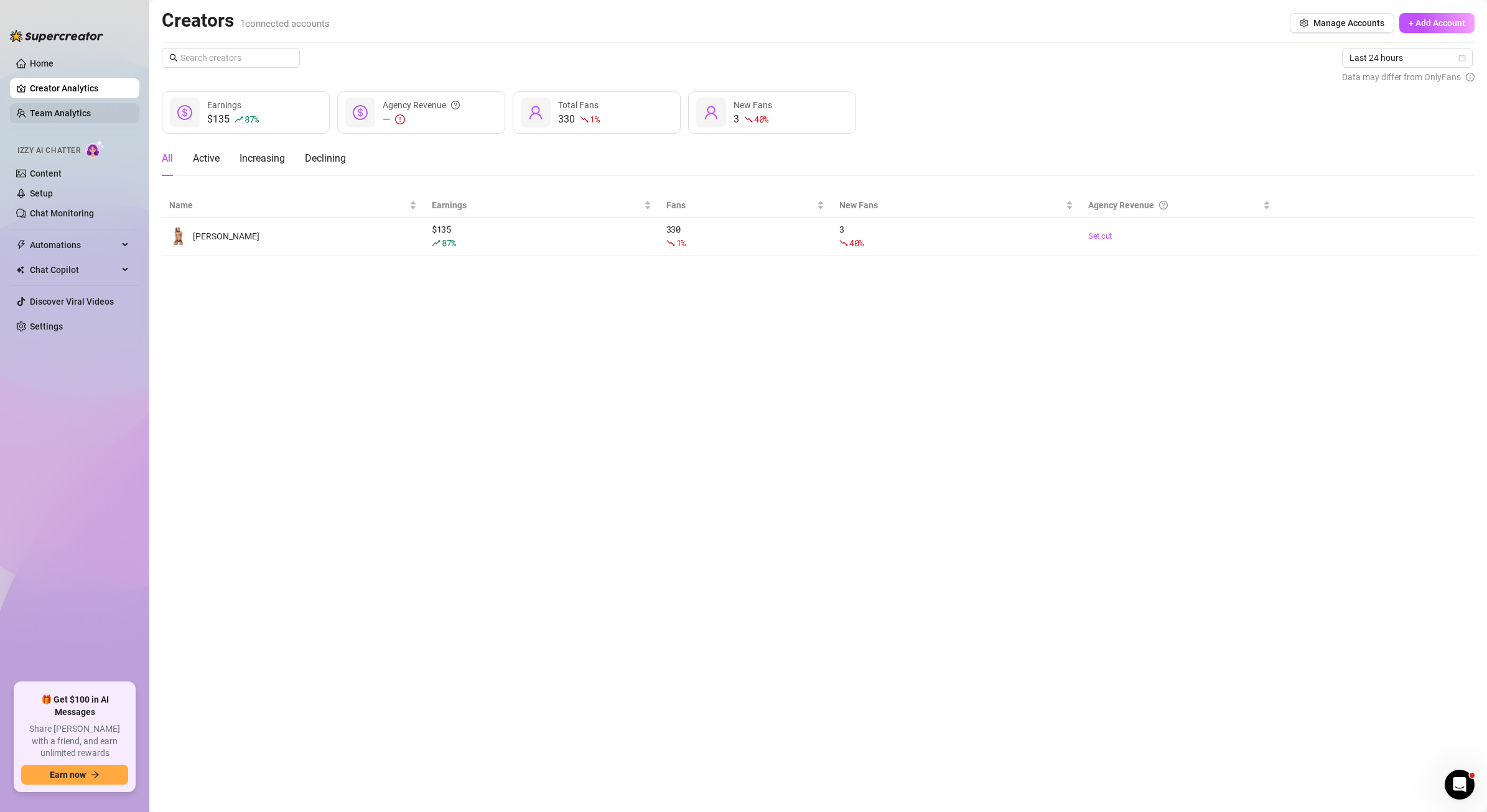
click at [49, 109] on link "Team Analytics" at bounding box center [61, 113] width 61 height 10
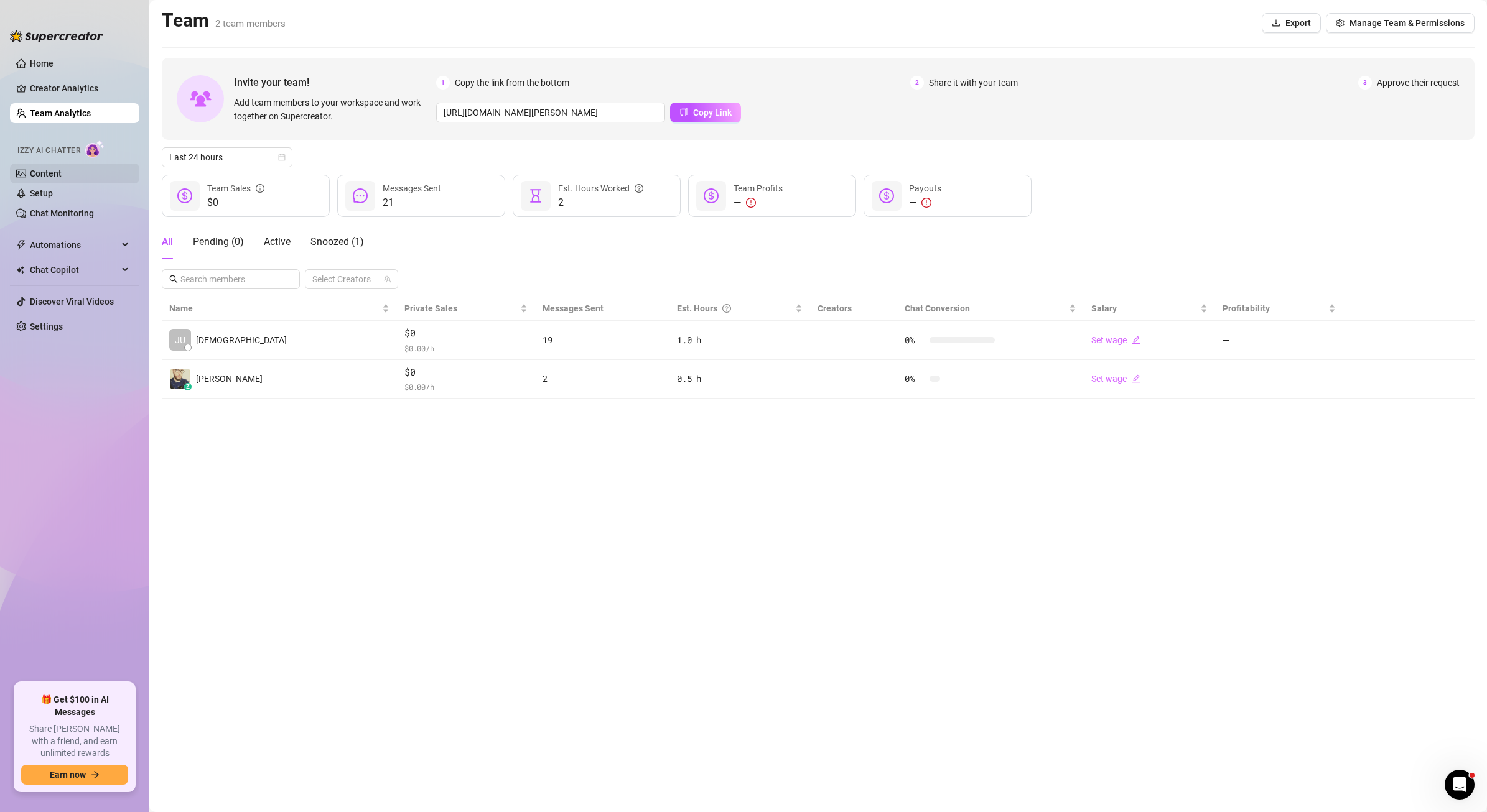
click at [61, 168] on link "Content" at bounding box center [46, 173] width 32 height 10
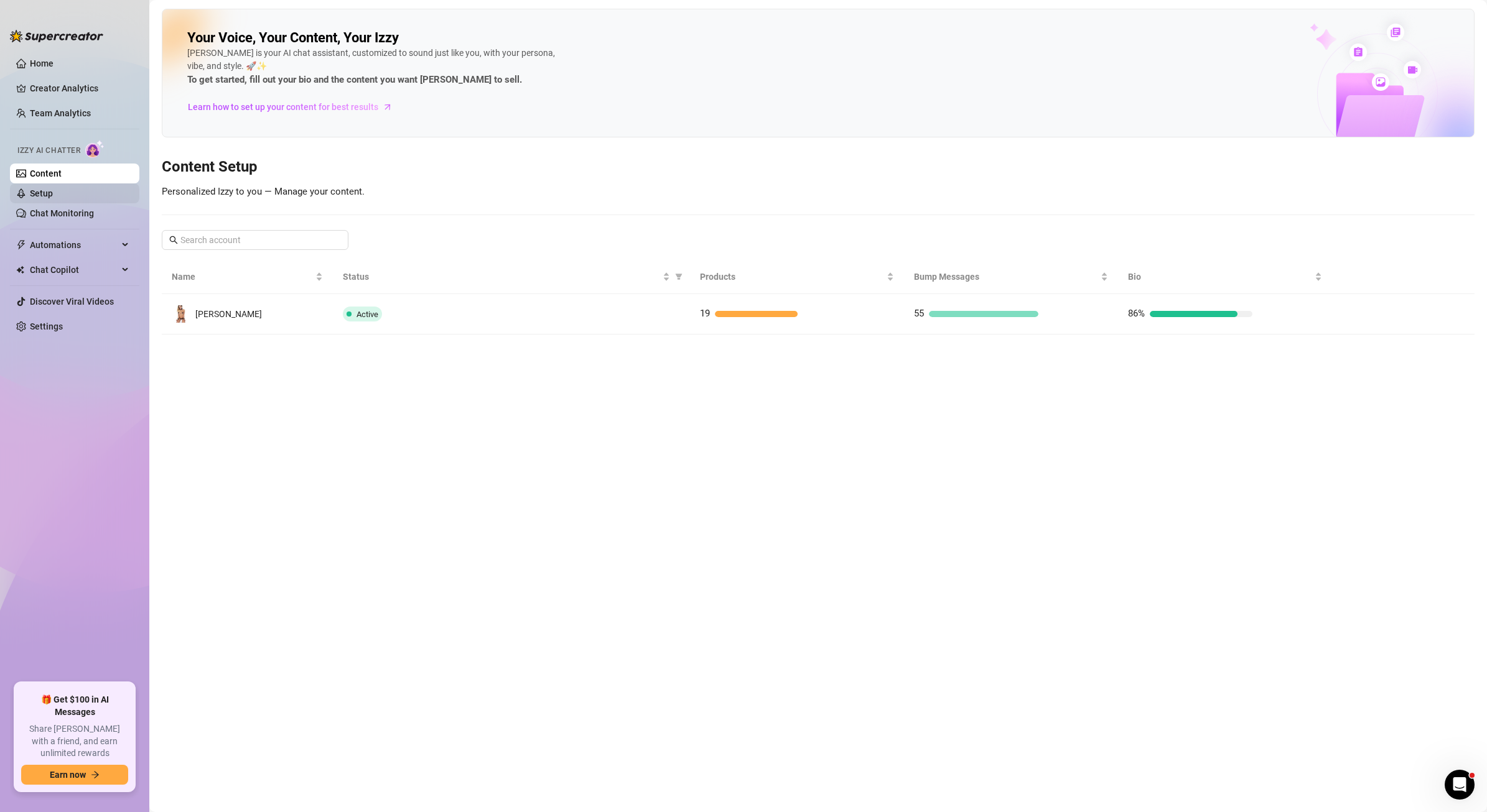
click at [53, 198] on link "Setup" at bounding box center [42, 193] width 23 height 10
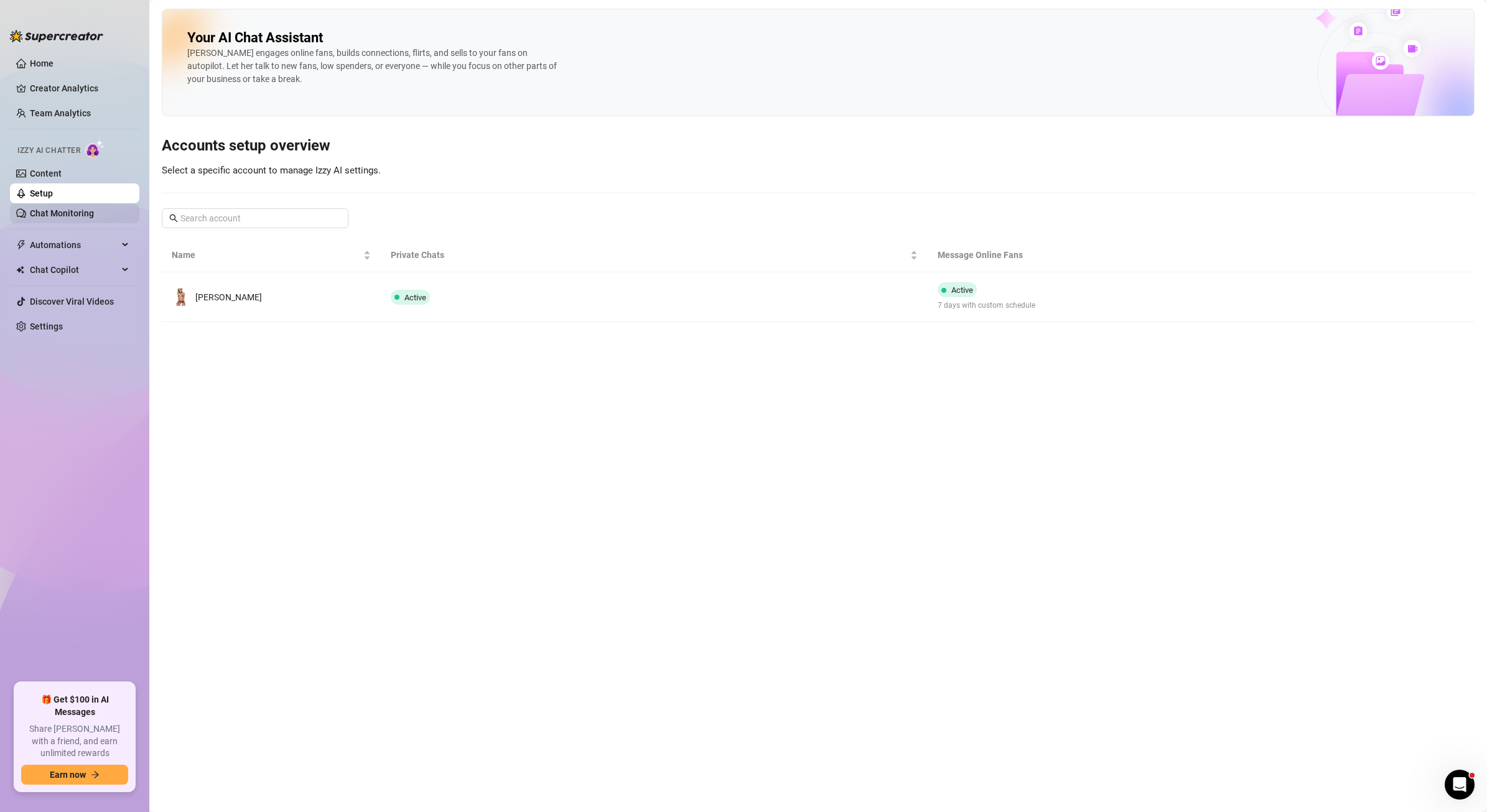
click at [60, 214] on link "Chat Monitoring" at bounding box center [62, 213] width 64 height 10
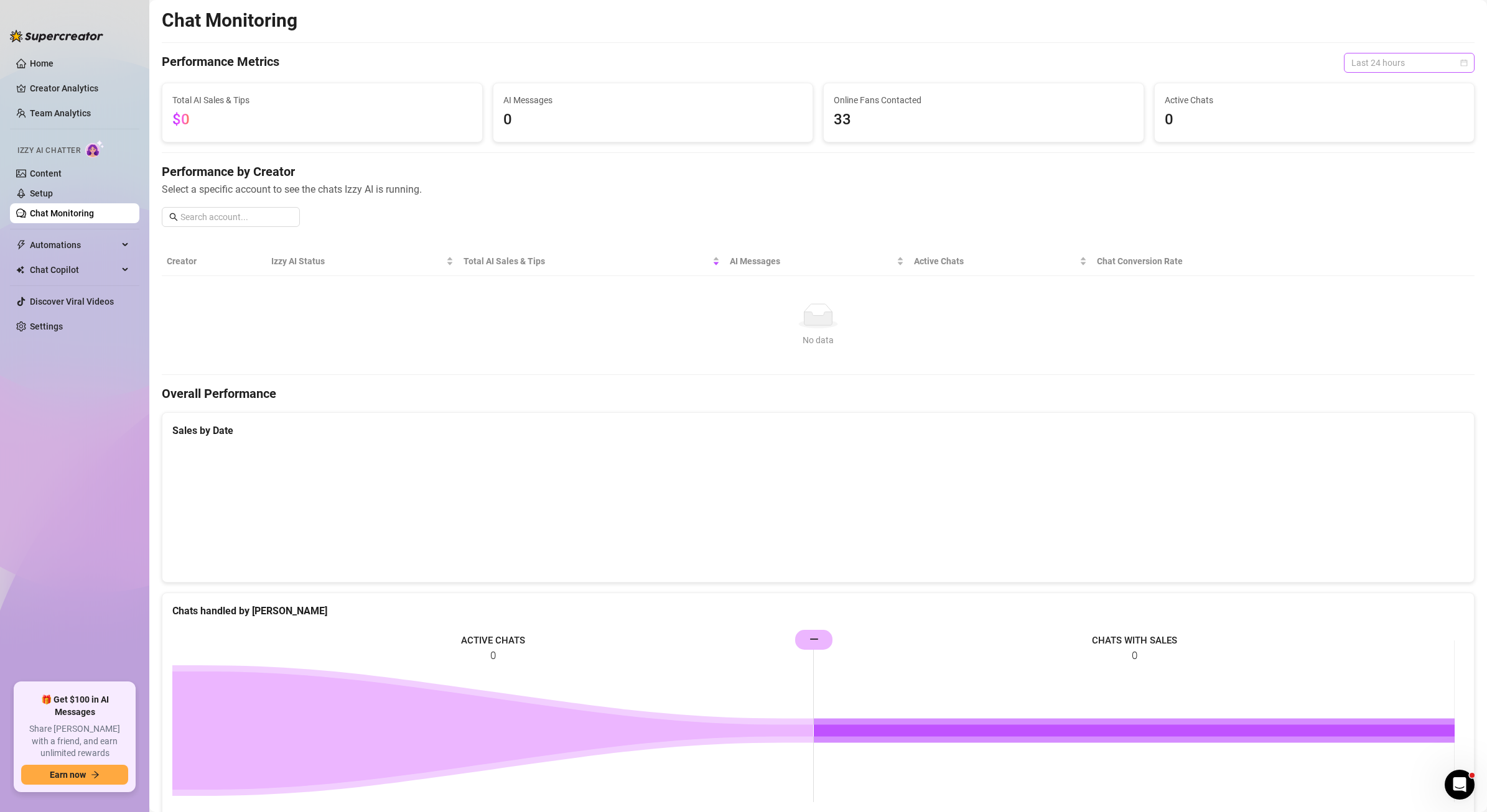
click at [1378, 66] on span "Last 24 hours" at bounding box center [1410, 62] width 116 height 19
click at [1366, 101] on div "Last 7 days" at bounding box center [1400, 107] width 110 height 13
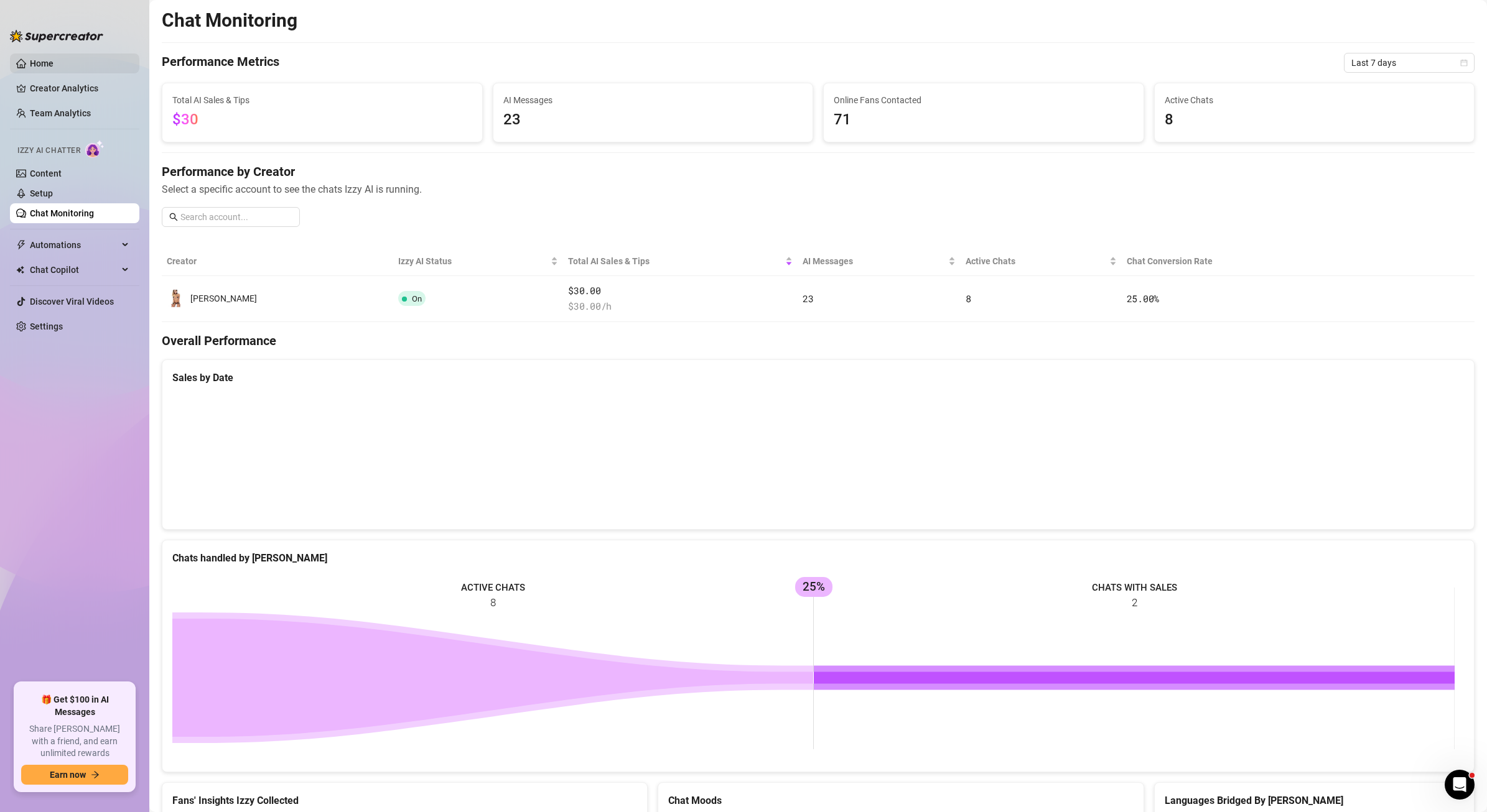
click at [53, 68] on link "Home" at bounding box center [42, 63] width 24 height 10
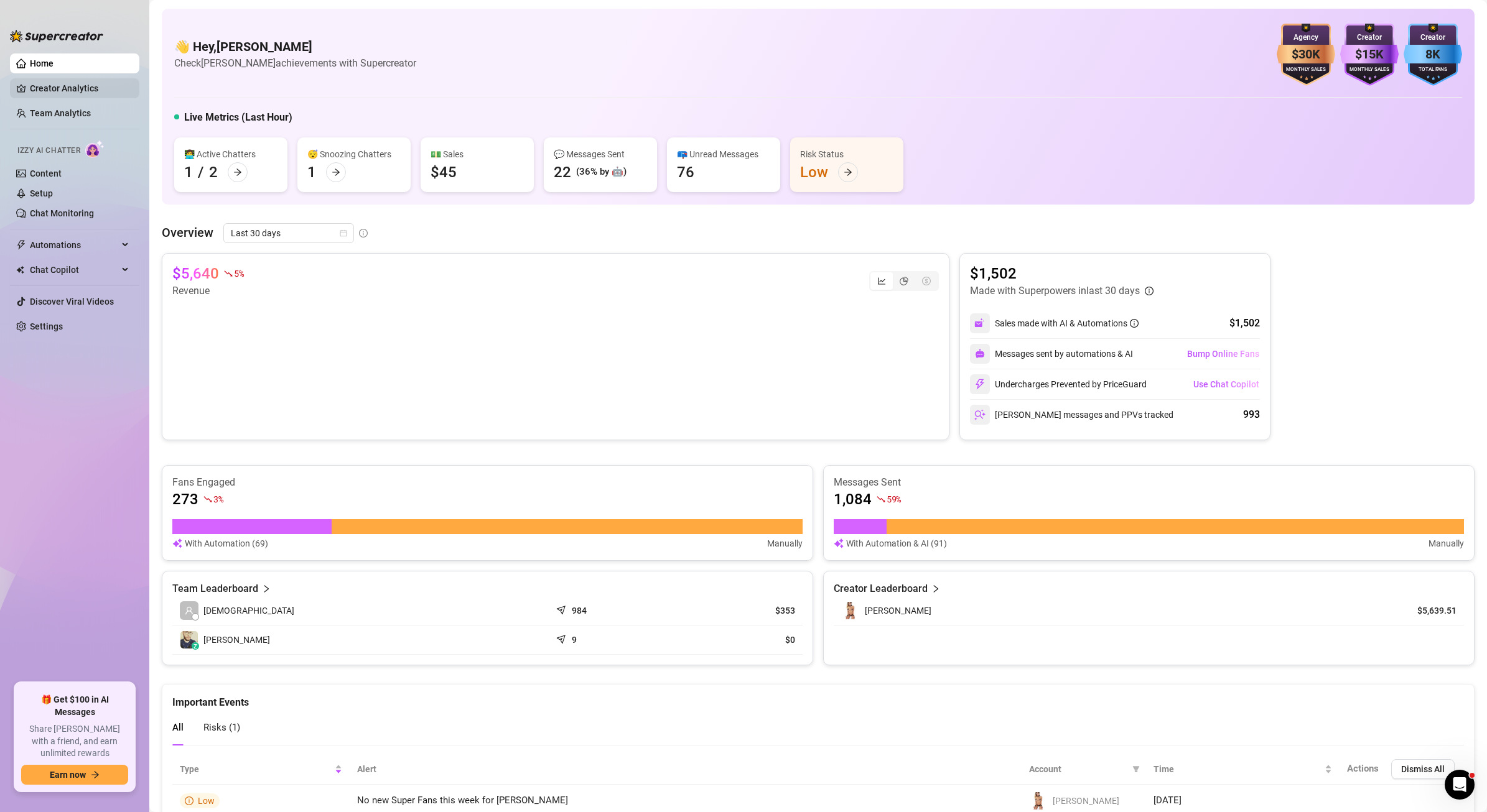
click at [60, 91] on link "Creator Analytics" at bounding box center [80, 88] width 100 height 20
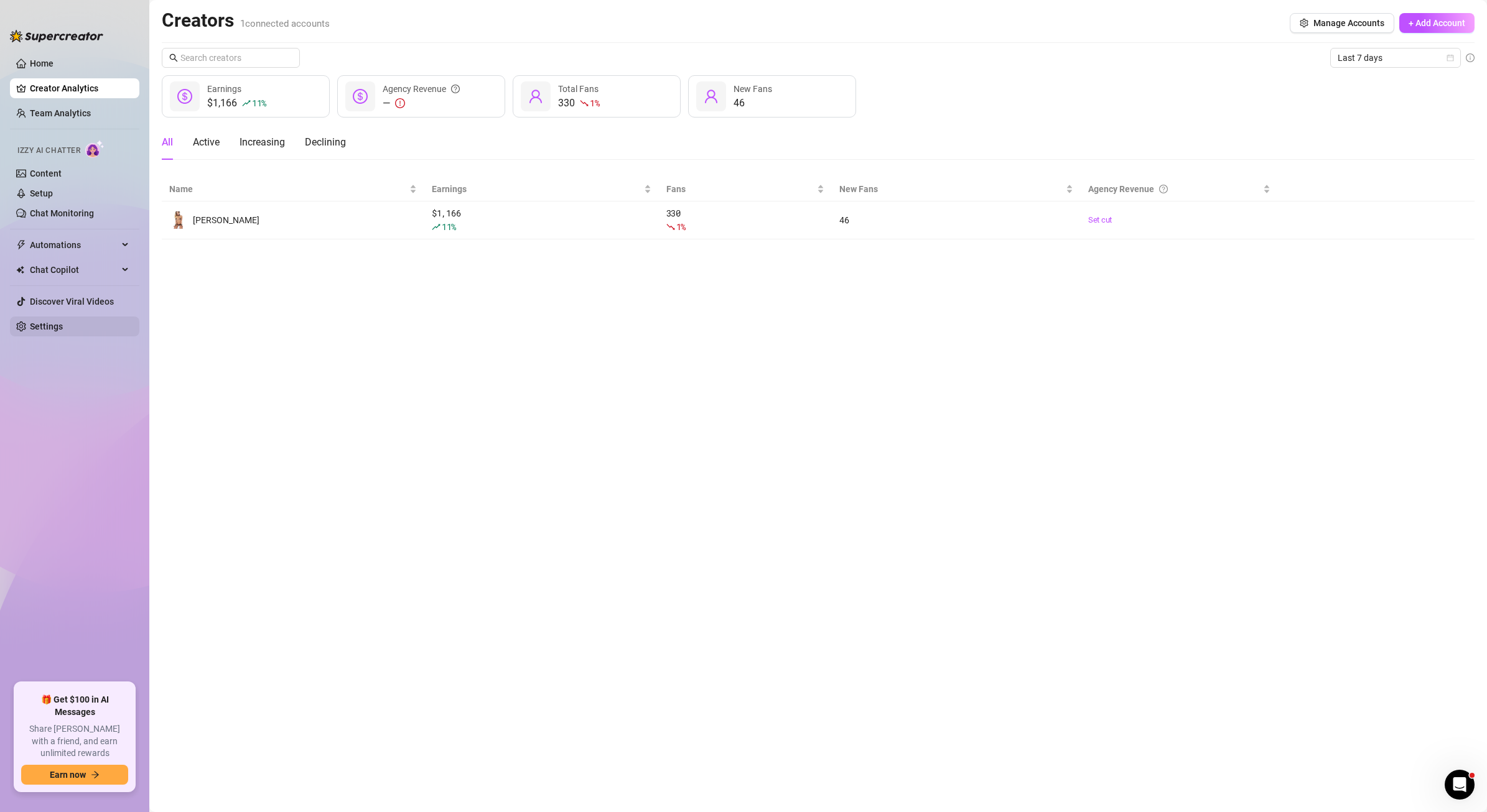
click at [63, 332] on link "Settings" at bounding box center [46, 326] width 33 height 10
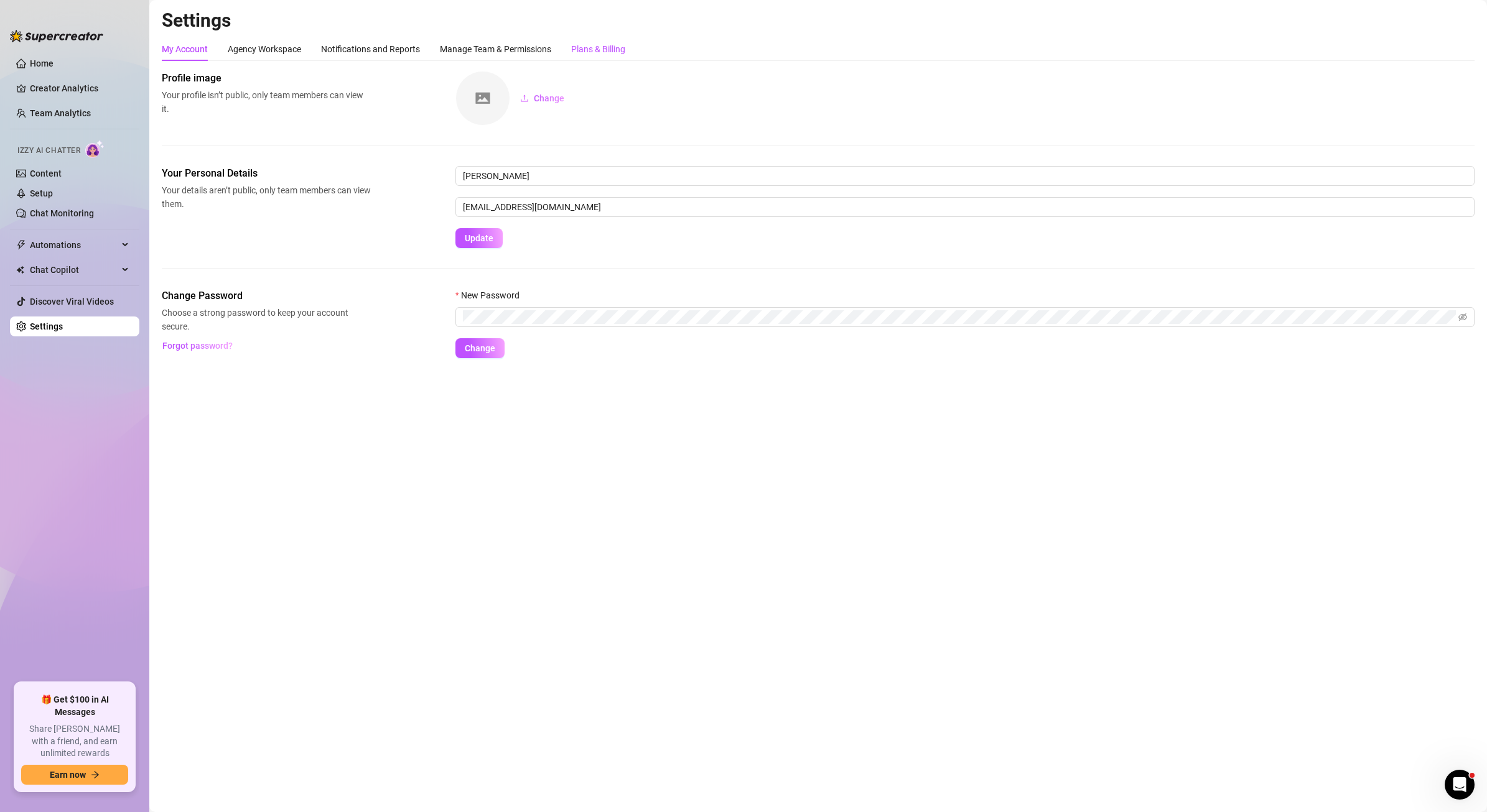
click at [609, 45] on div "Plans & Billing" at bounding box center [598, 49] width 54 height 13
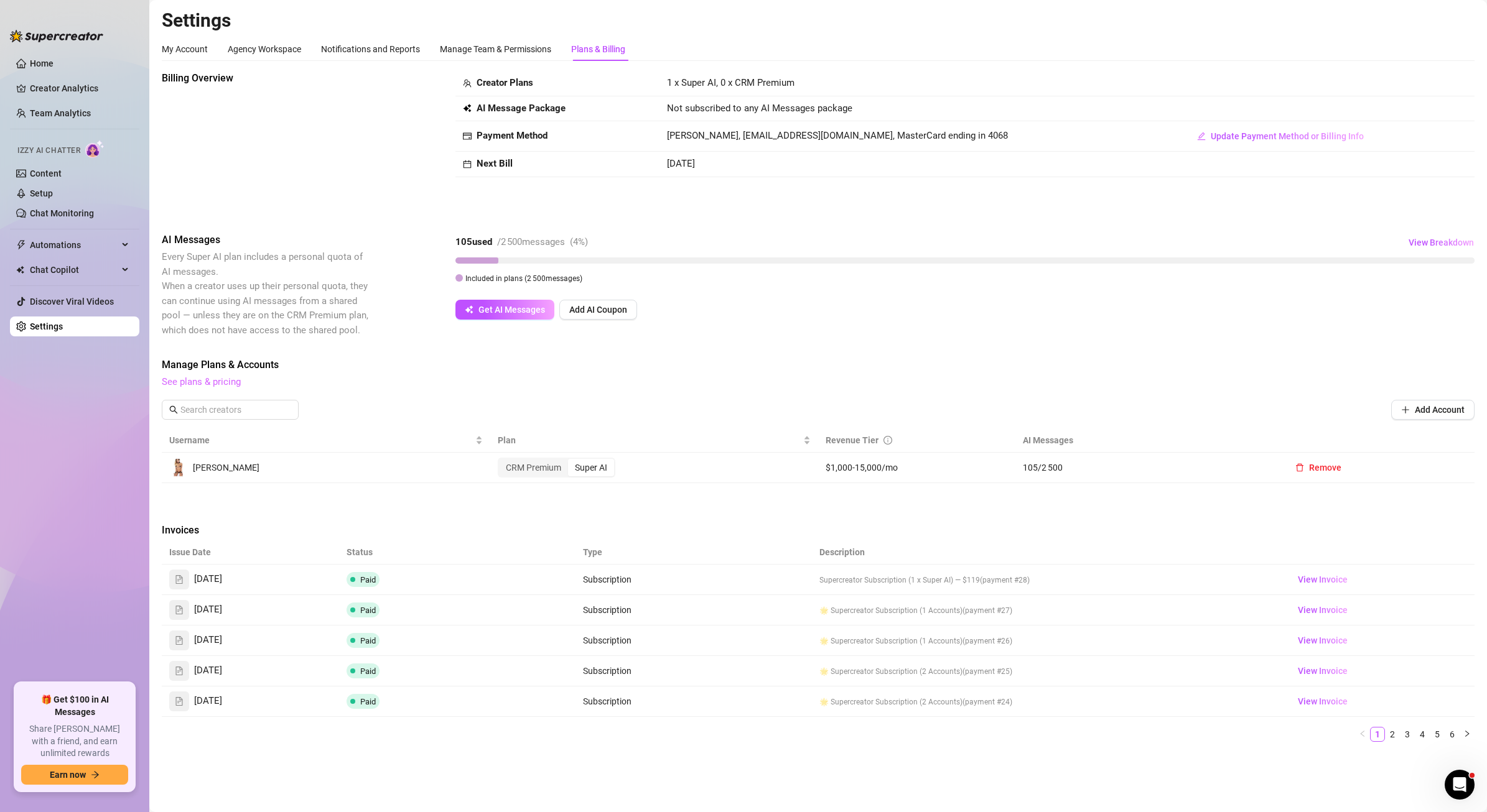
click at [212, 382] on link "See plans & pricing" at bounding box center [201, 382] width 79 height 12
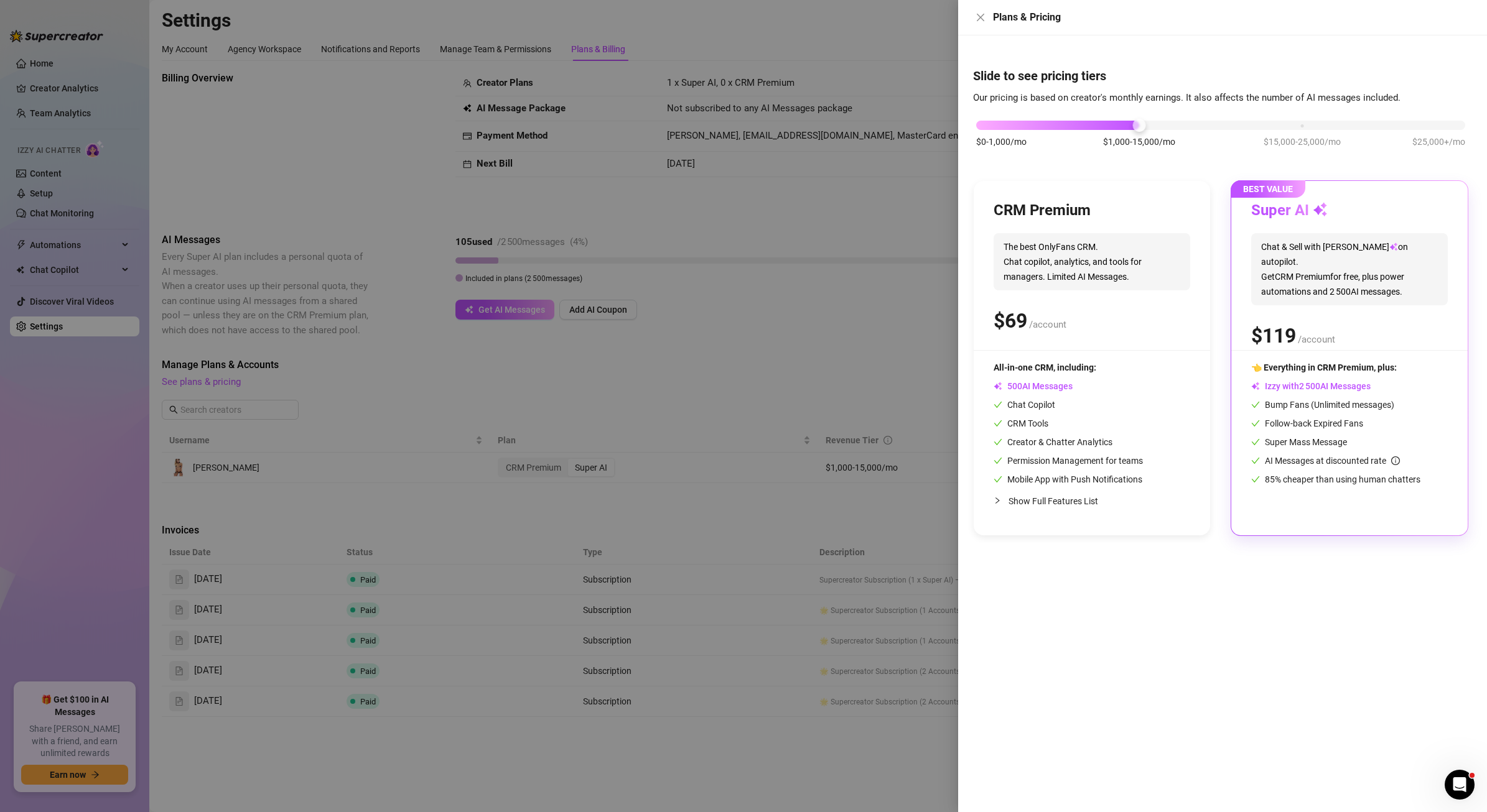
click at [931, 290] on div at bounding box center [743, 406] width 1487 height 812
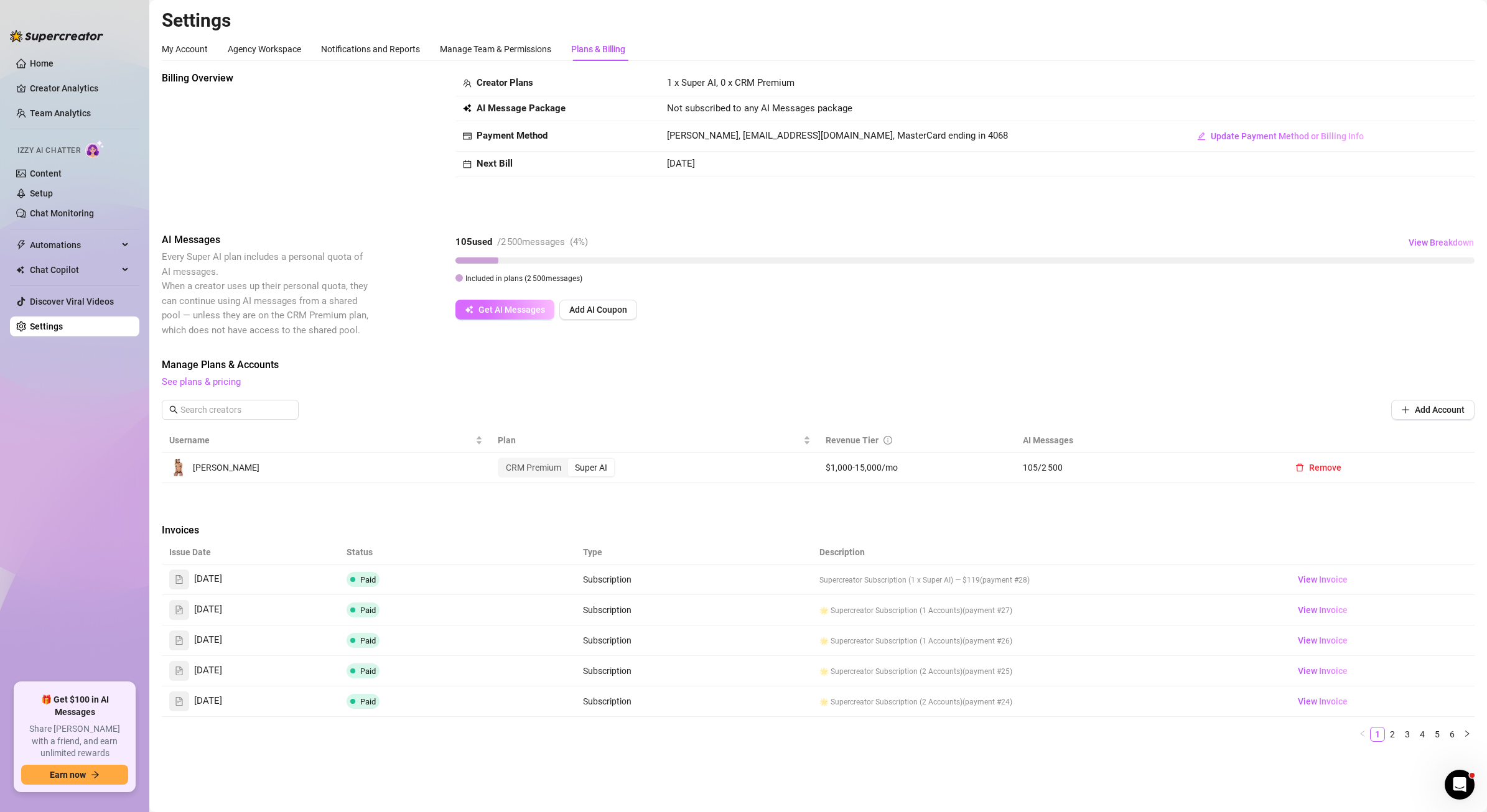
click at [535, 303] on button "Get AI Messages" at bounding box center [505, 310] width 99 height 20
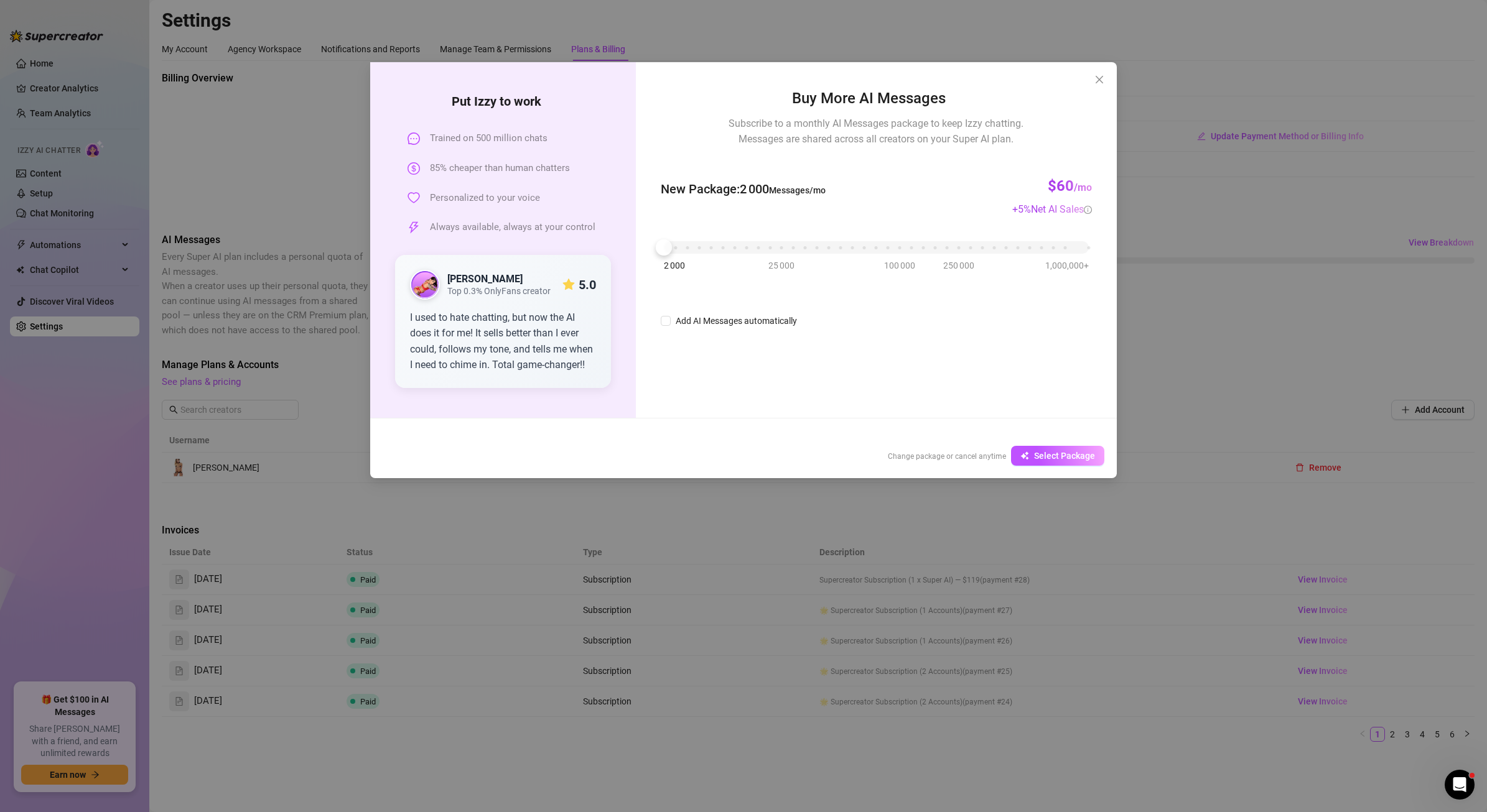
click at [905, 25] on div "Put [PERSON_NAME] to work Trained on 500 million chats 85% cheaper than human c…" at bounding box center [743, 406] width 1487 height 812
